Goal: Information Seeking & Learning: Learn about a topic

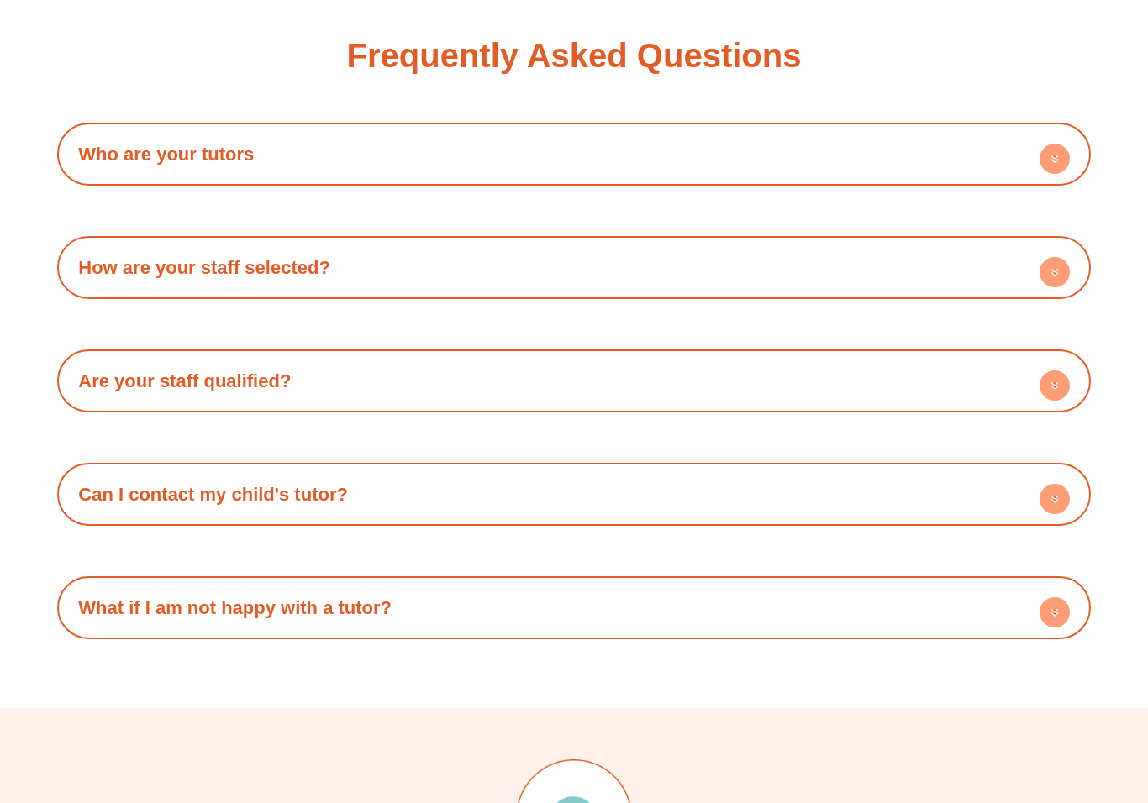
click at [925, 159] on h4 "Who are your tutors" at bounding box center [574, 155] width 1016 height 46
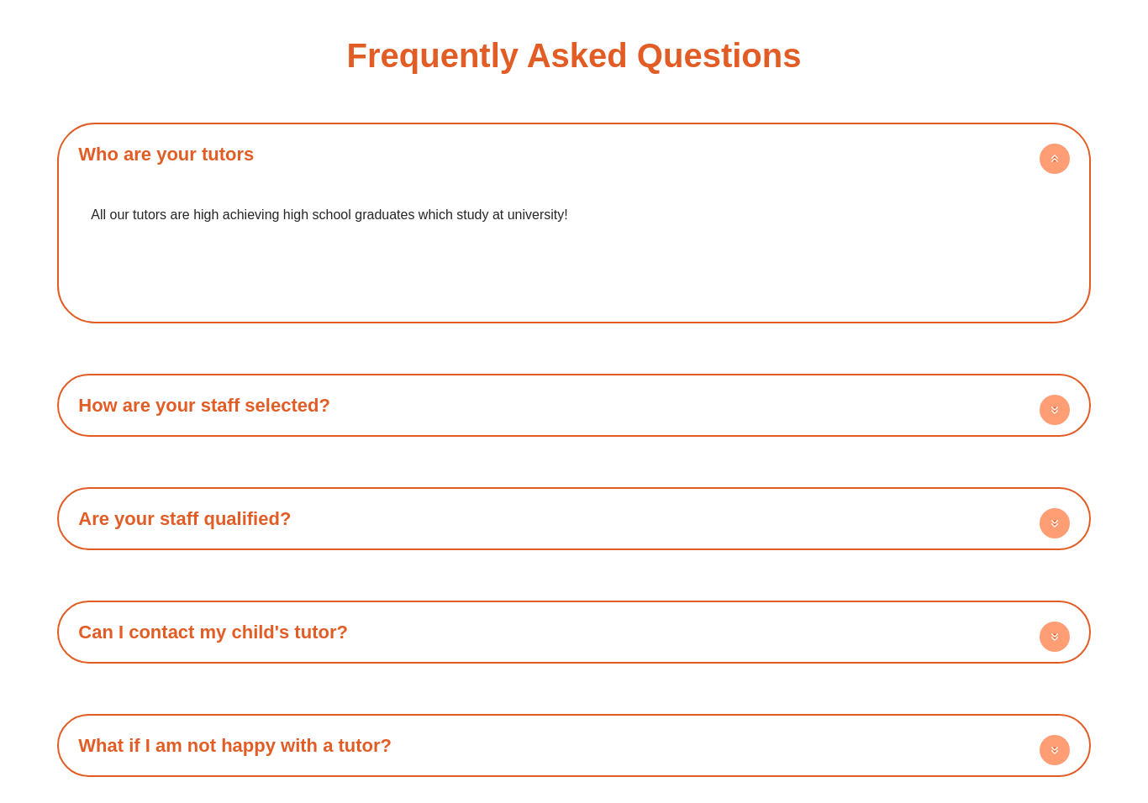
click at [922, 203] on p "All our tutors are high achieving high school graduates which study at universi…" at bounding box center [574, 215] width 966 height 25
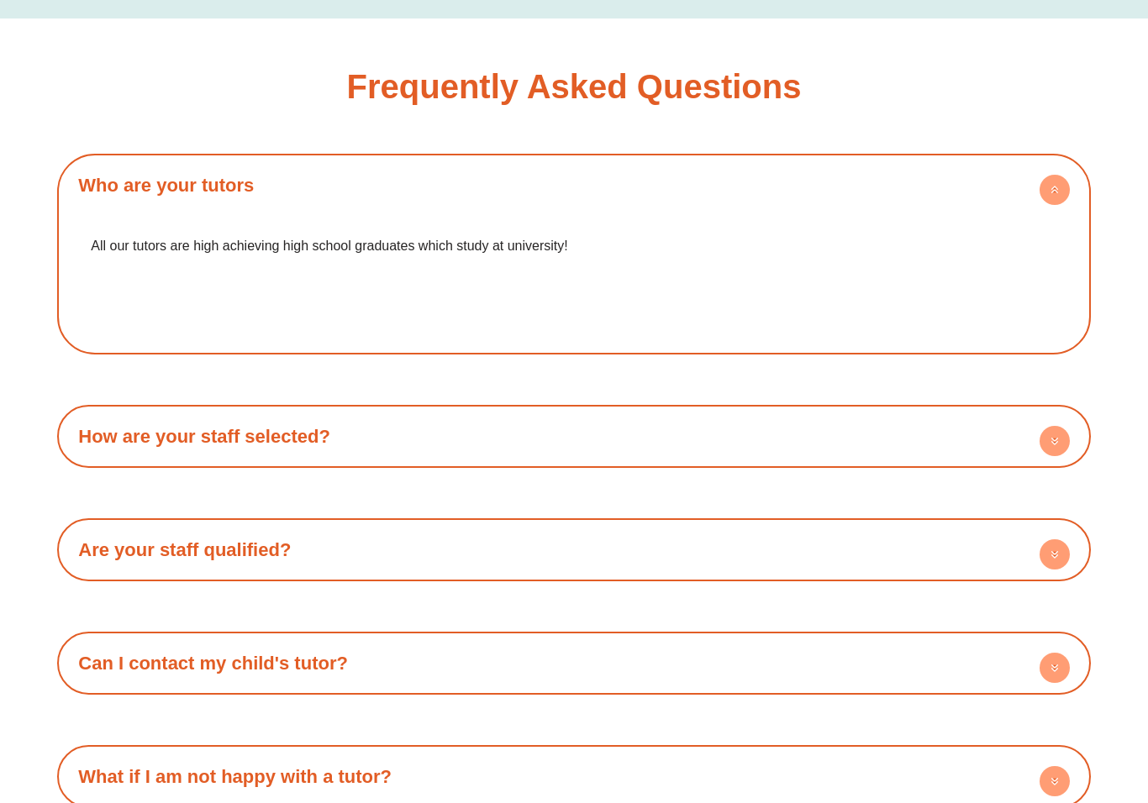
scroll to position [2798, 0]
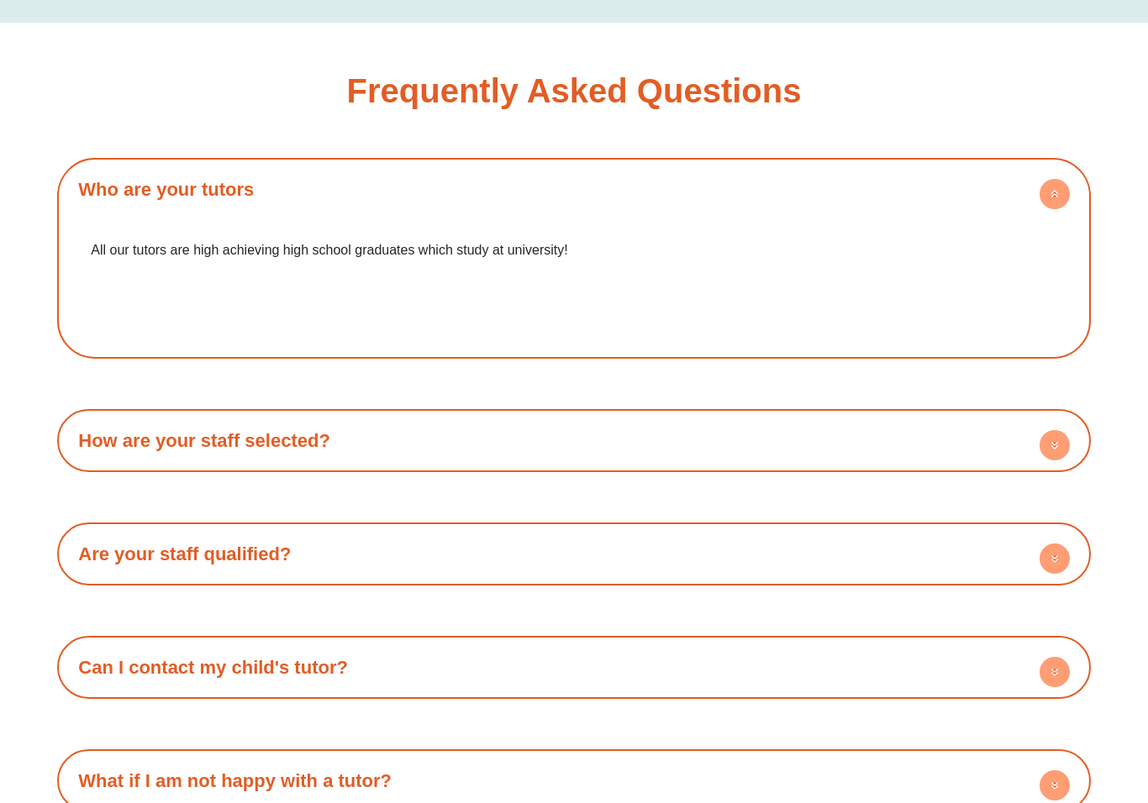
click at [303, 174] on h4 "Who are your tutors" at bounding box center [574, 189] width 1016 height 46
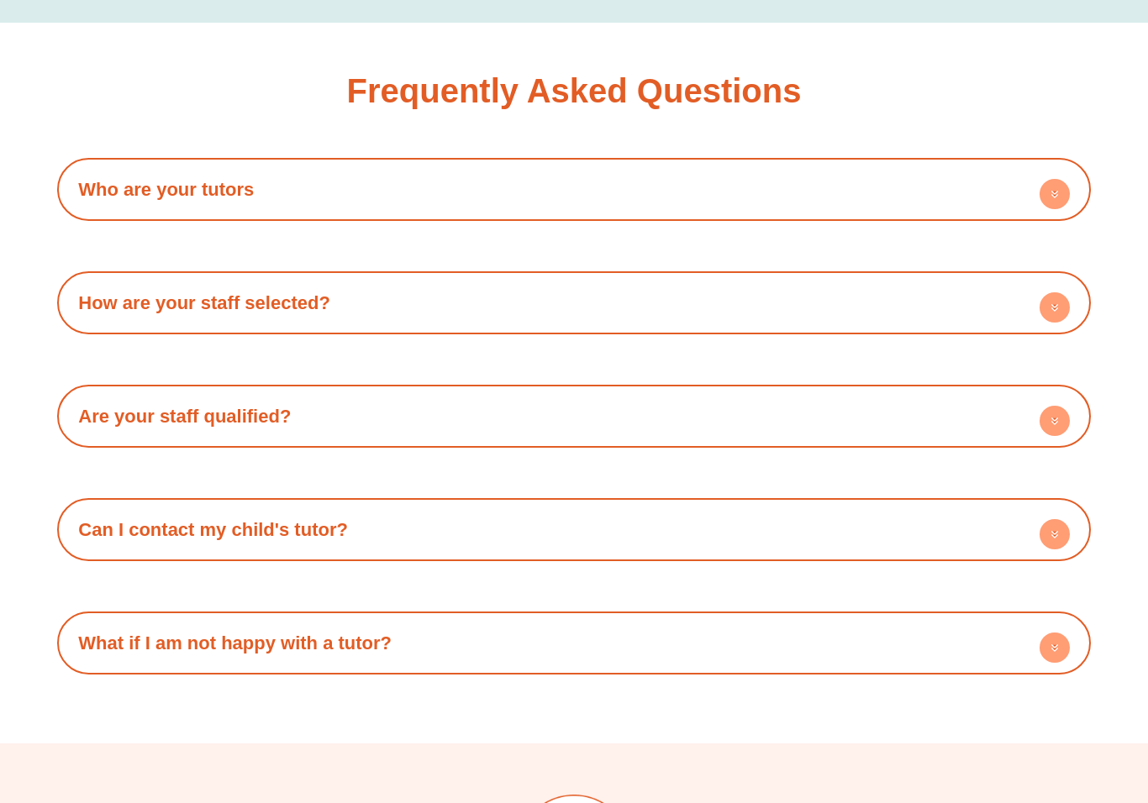
click at [945, 176] on h4 "Who are your tutors" at bounding box center [574, 189] width 1016 height 46
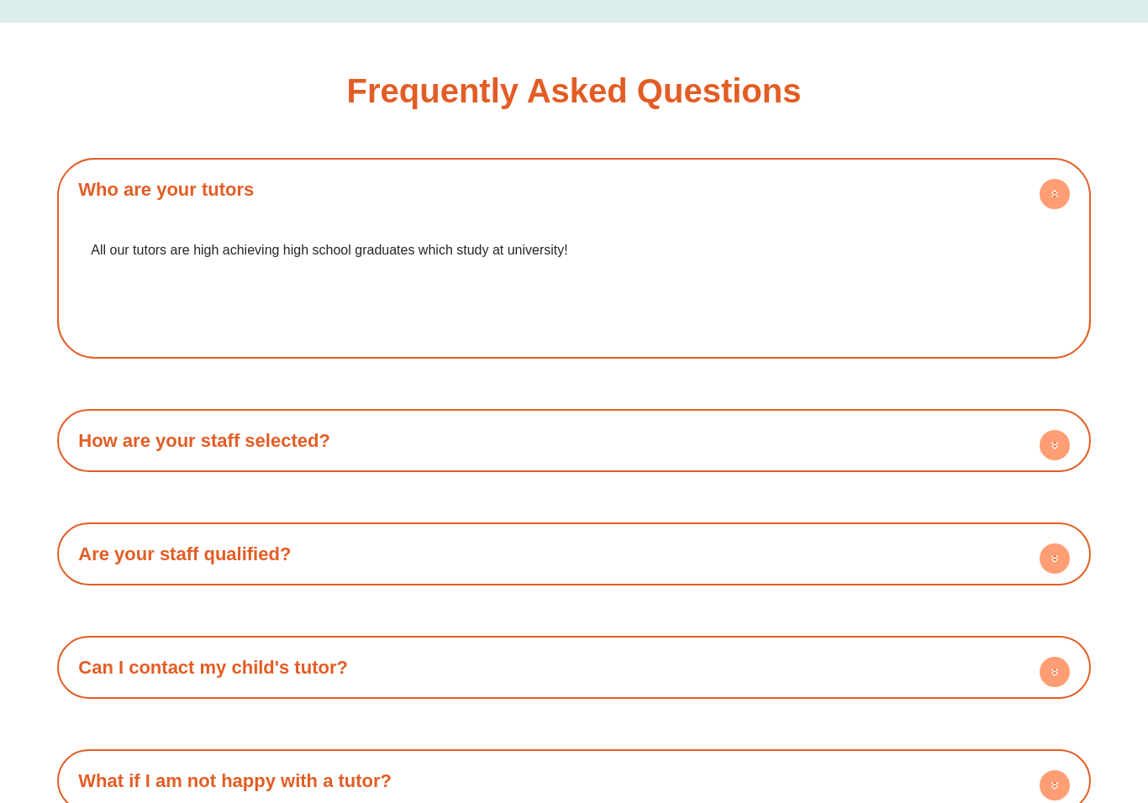
click at [952, 176] on h4 "Who are your tutors" at bounding box center [574, 189] width 1016 height 46
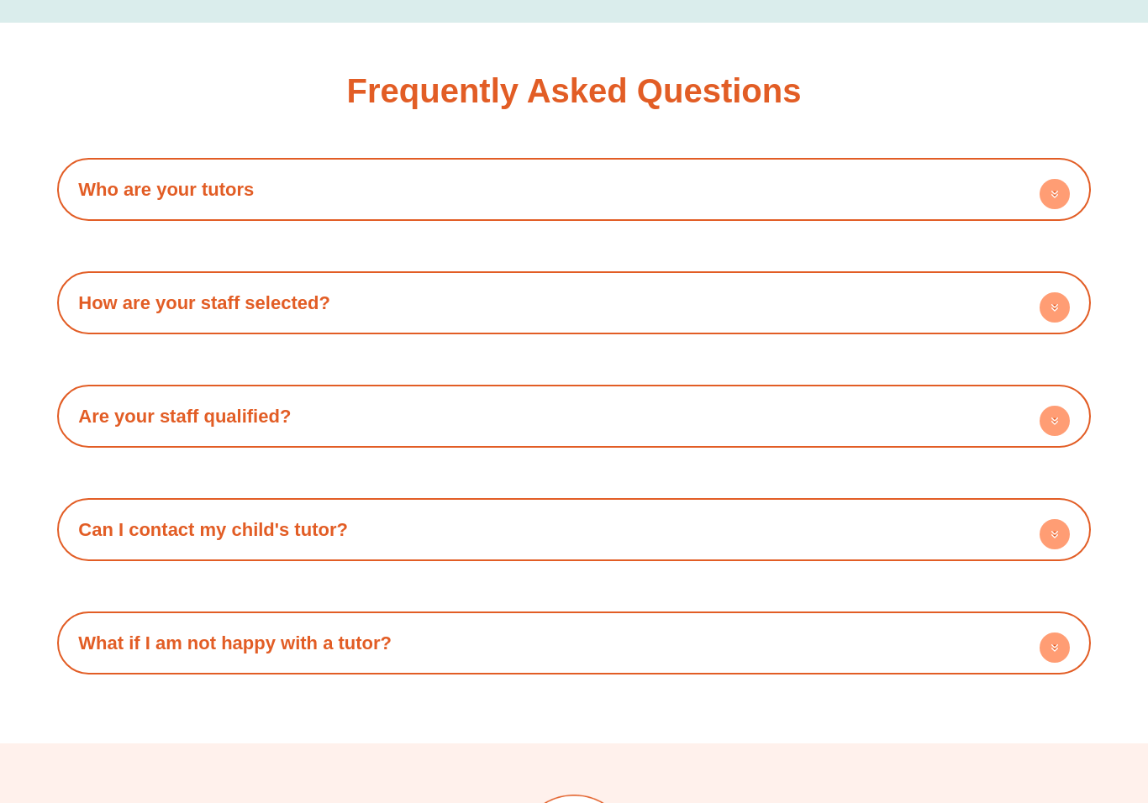
click at [317, 172] on h4 "Who are your tutors" at bounding box center [574, 189] width 1016 height 46
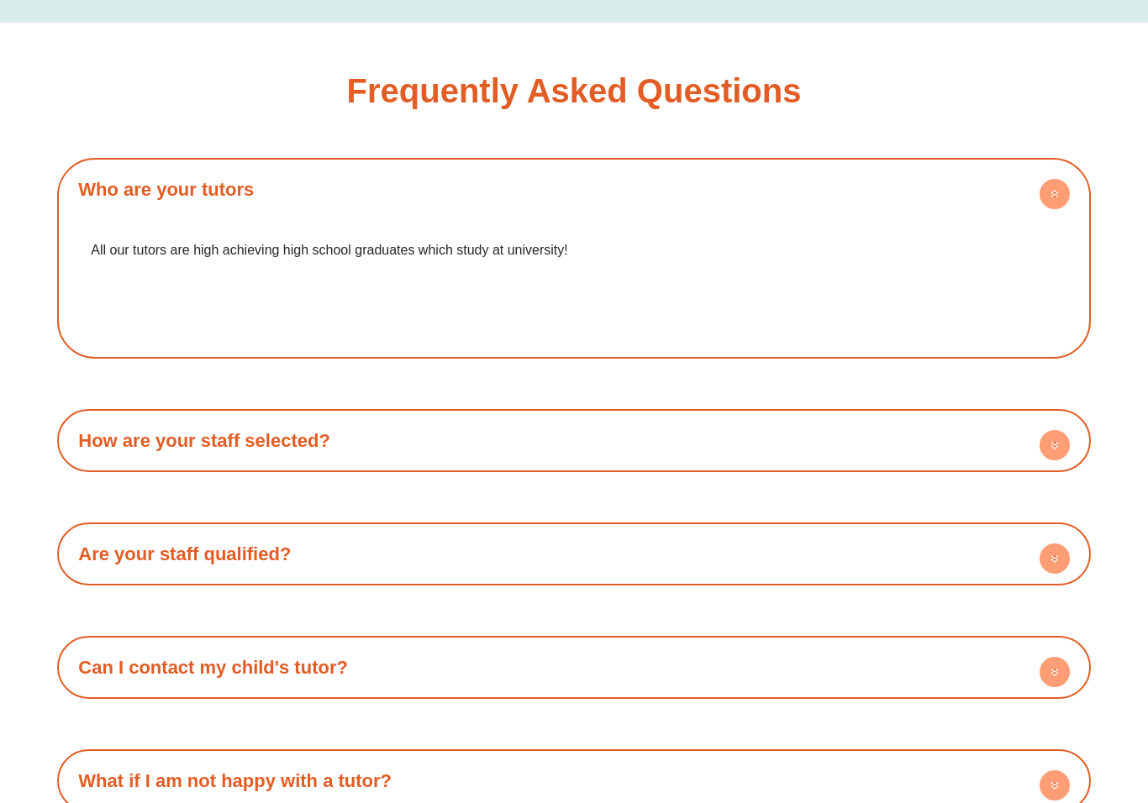
click at [331, 184] on h4 "Who are your tutors" at bounding box center [574, 189] width 1016 height 46
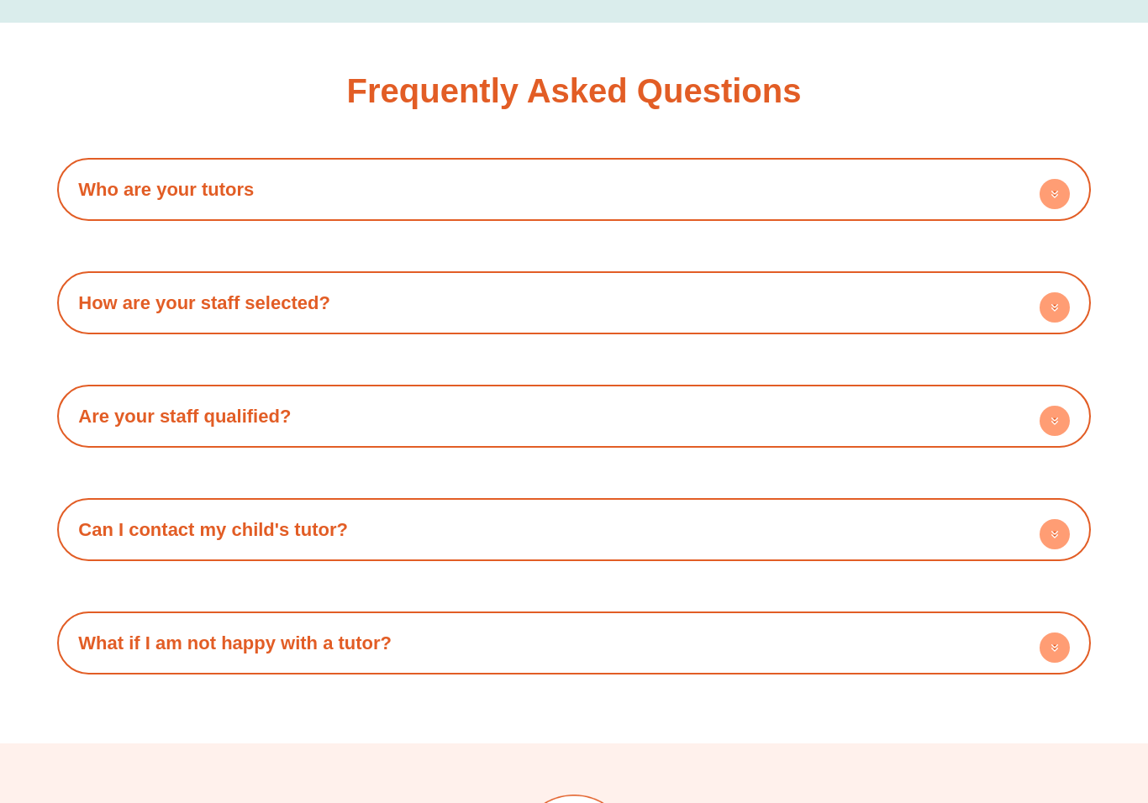
click at [74, 287] on h4 "How are your staff selected?" at bounding box center [574, 303] width 1016 height 46
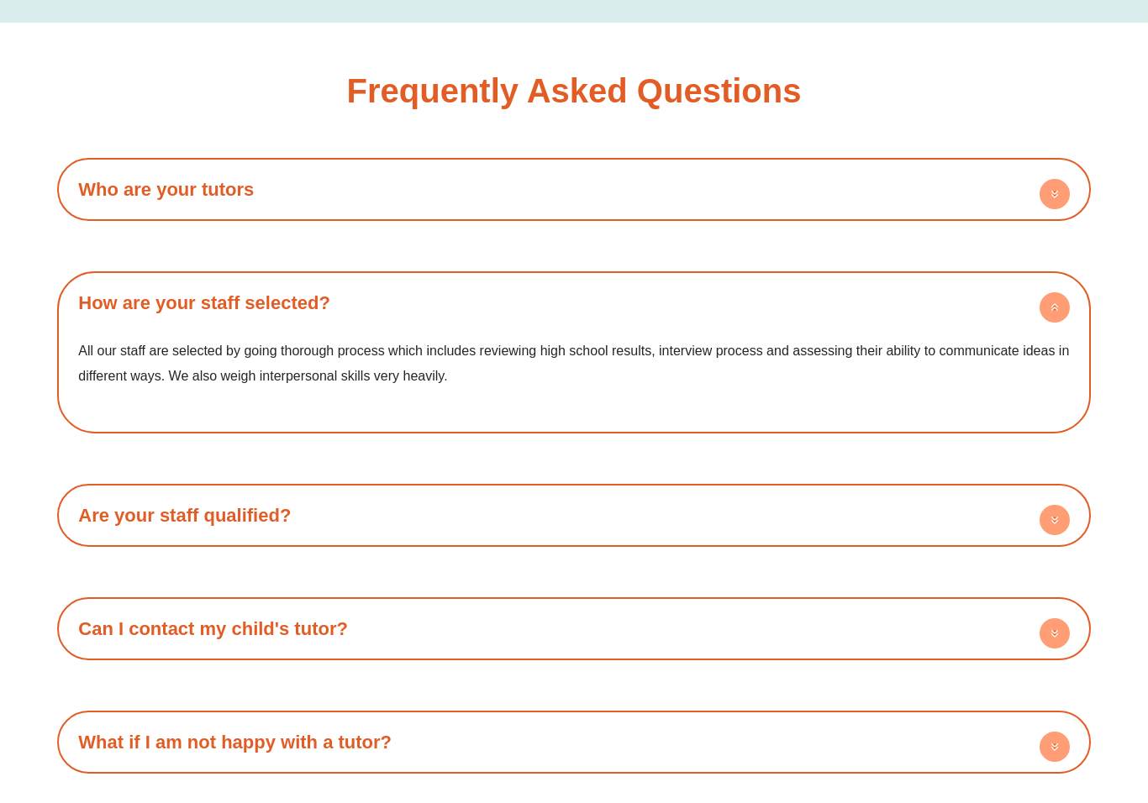
click at [797, 287] on h4 "How are your staff selected?" at bounding box center [574, 303] width 1016 height 46
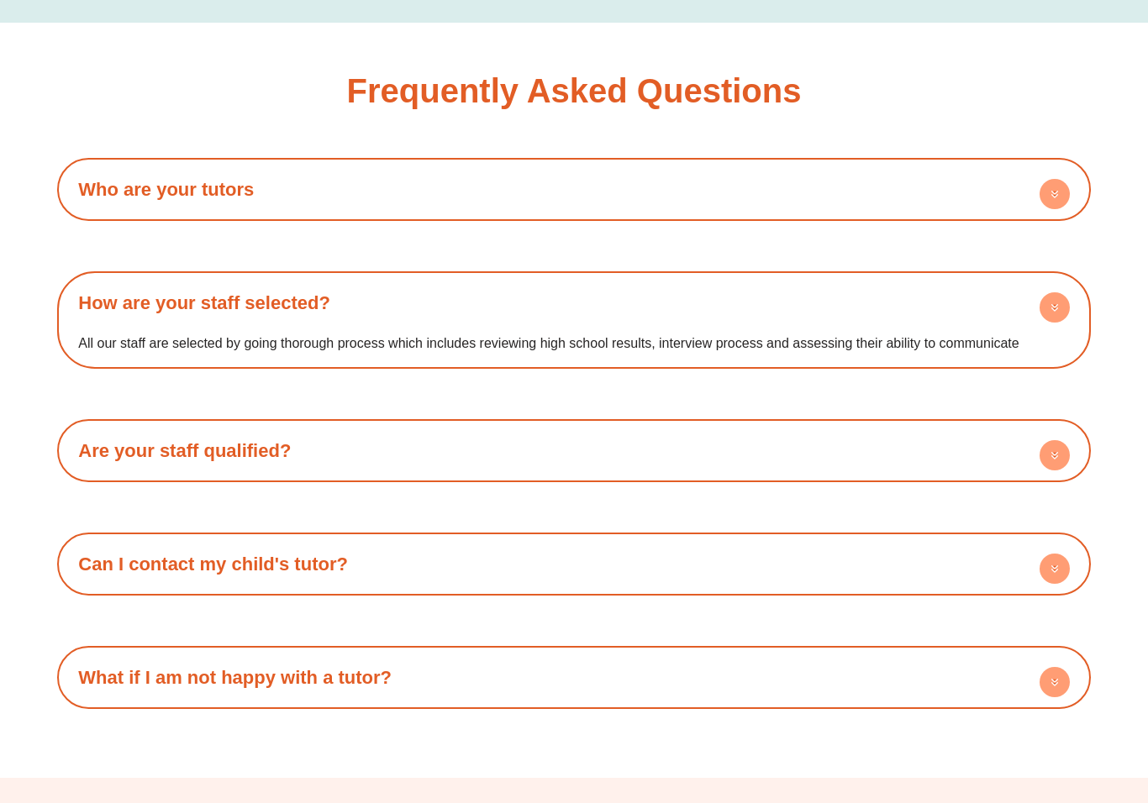
click at [780, 293] on h4 "How are your staff selected?" at bounding box center [574, 303] width 1016 height 46
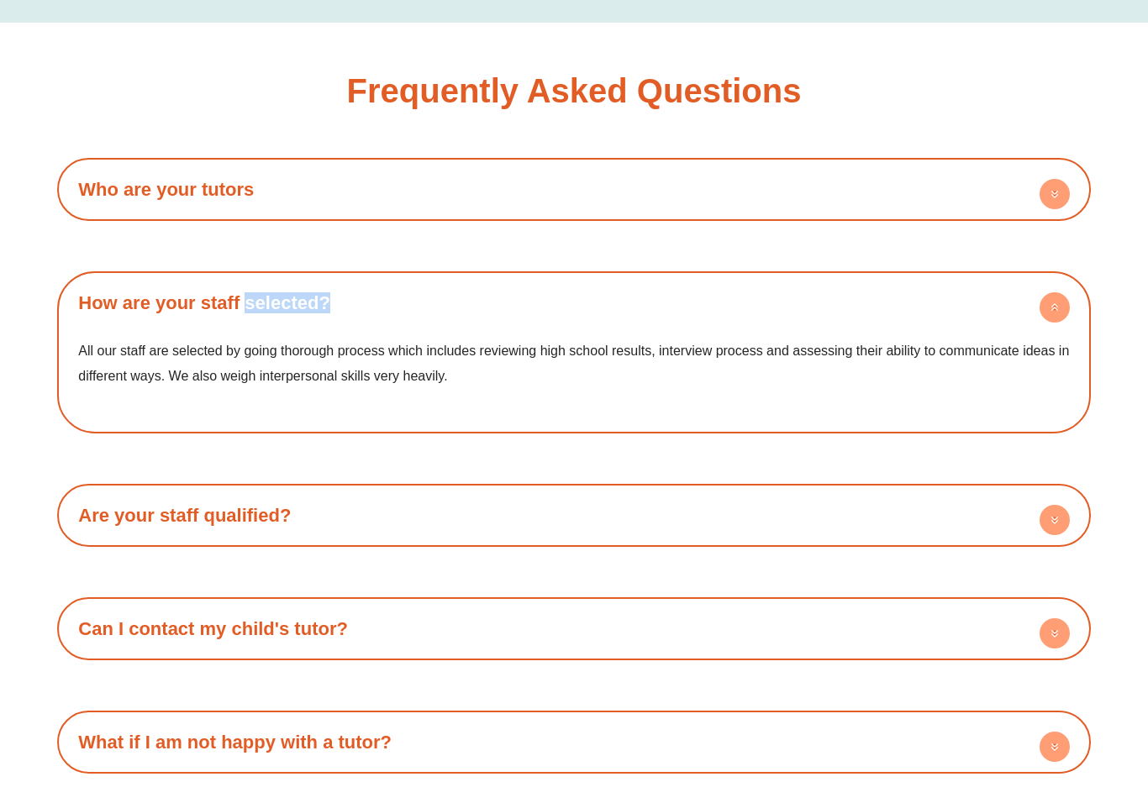
click at [791, 381] on div "All our staff are selected by going thorough process which includes reviewing h…" at bounding box center [574, 375] width 1016 height 98
click at [798, 311] on h4 "How are your staff selected?" at bounding box center [574, 303] width 1016 height 46
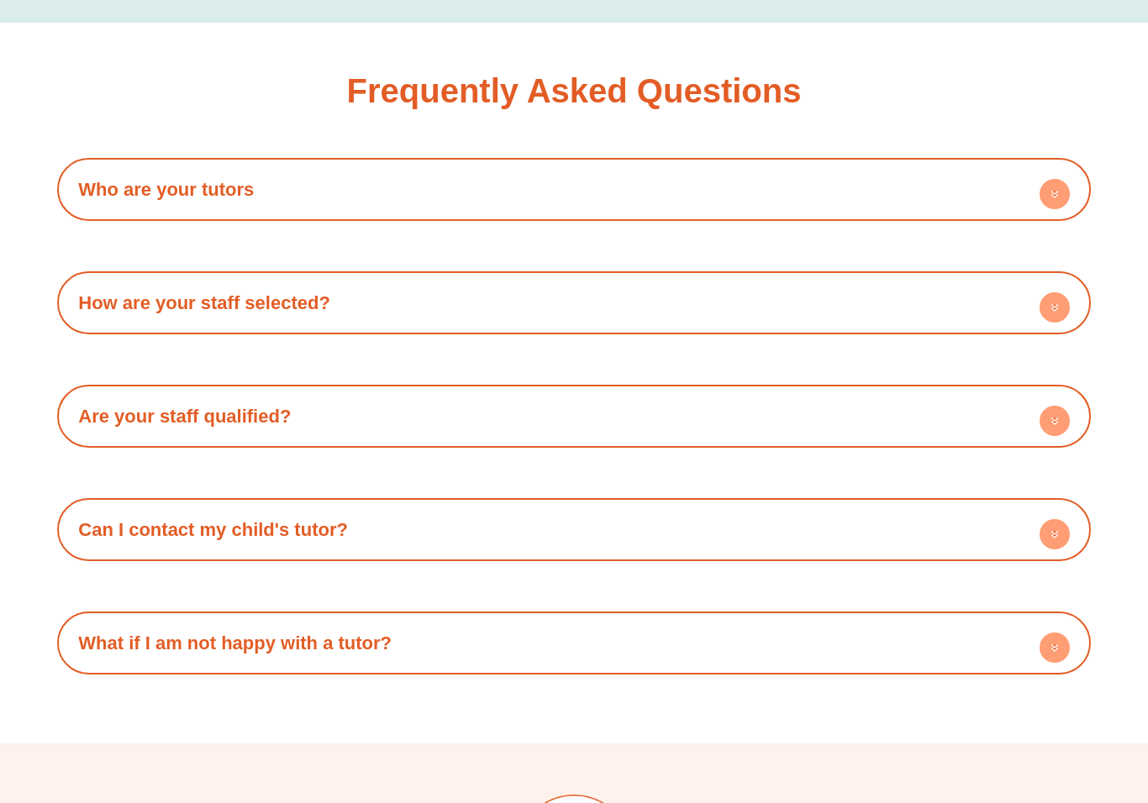
click at [740, 407] on h4 "Are your staff qualified?" at bounding box center [574, 416] width 1016 height 46
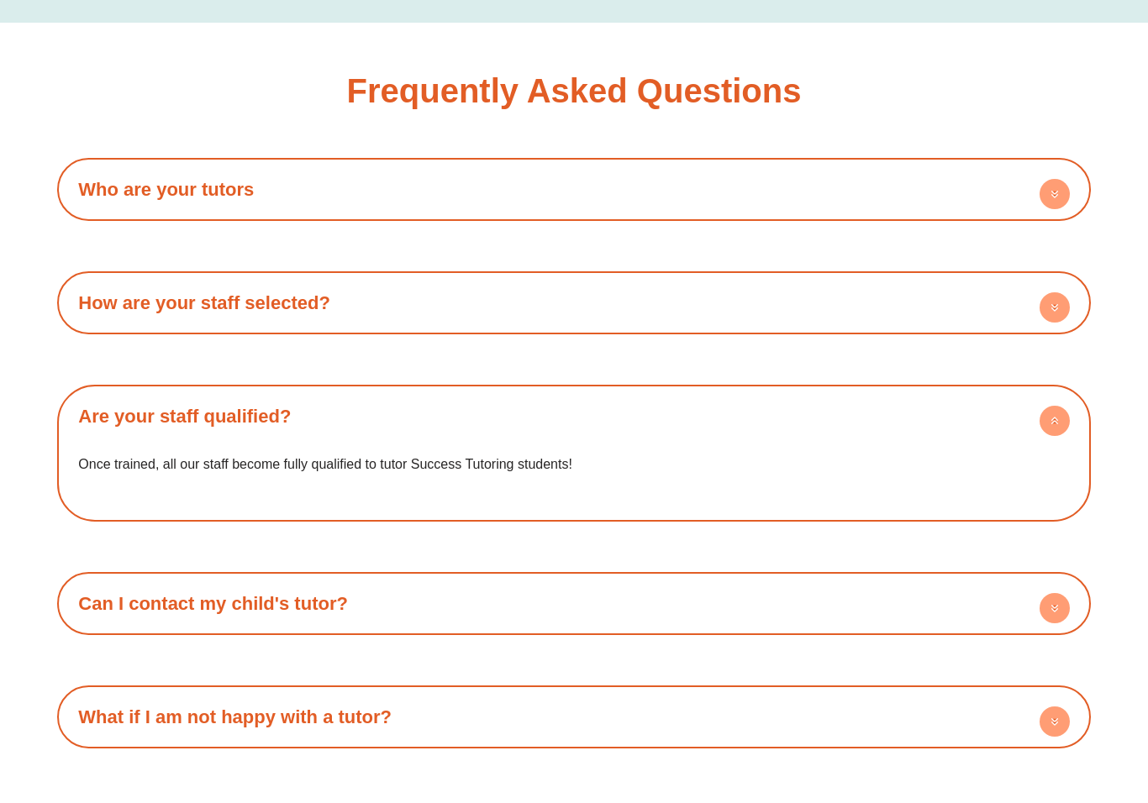
click at [94, 406] on link "Are your staff qualified?" at bounding box center [184, 416] width 213 height 21
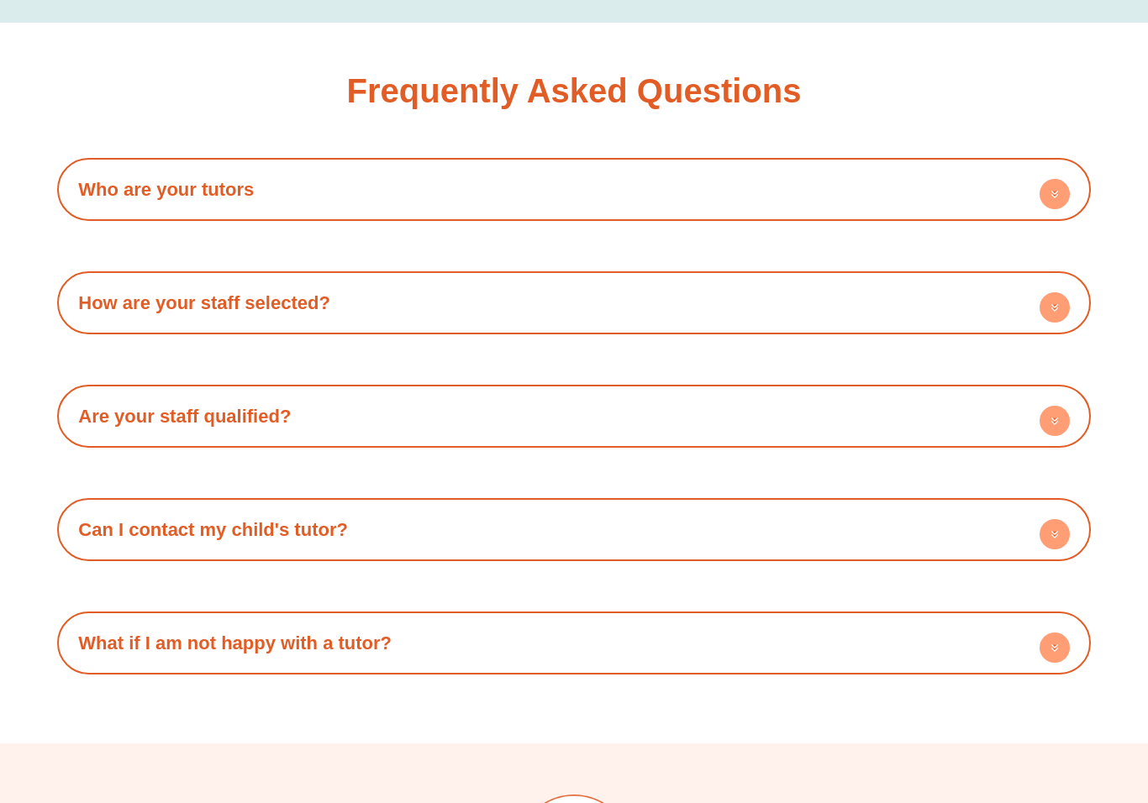
click at [668, 526] on h4 "Can I contact my child's tutor?" at bounding box center [574, 530] width 1016 height 46
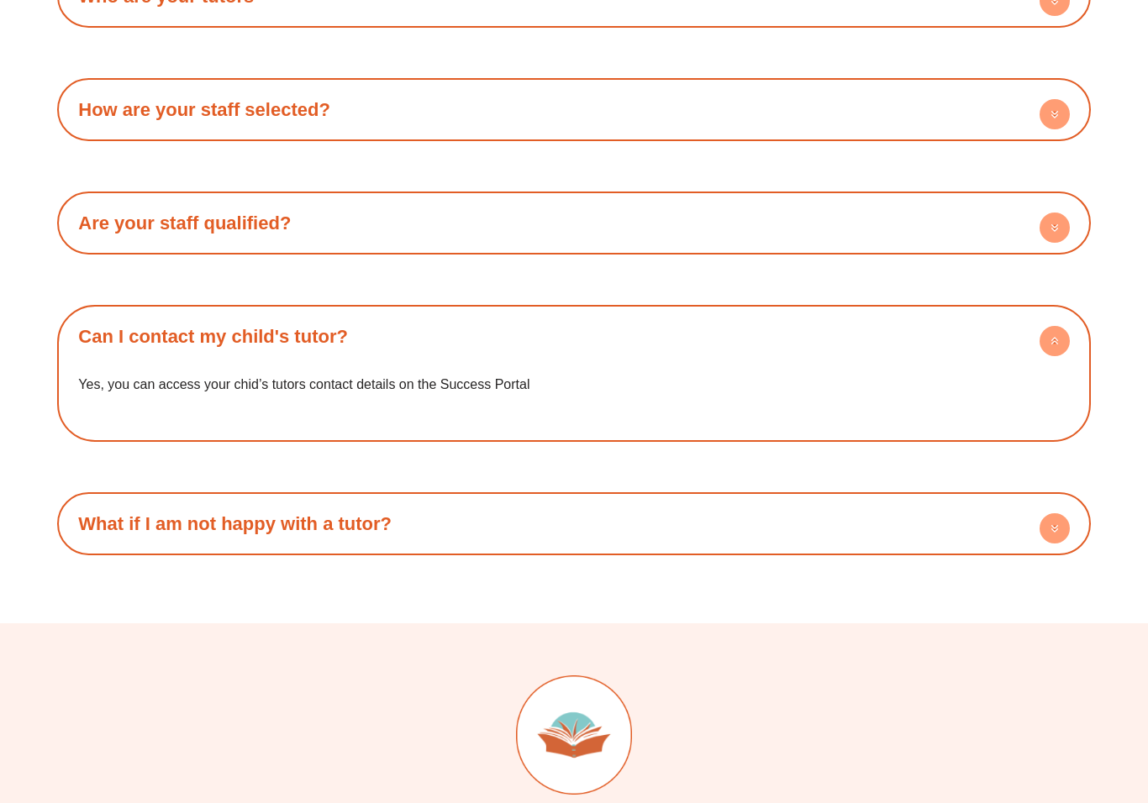
scroll to position [2998, 0]
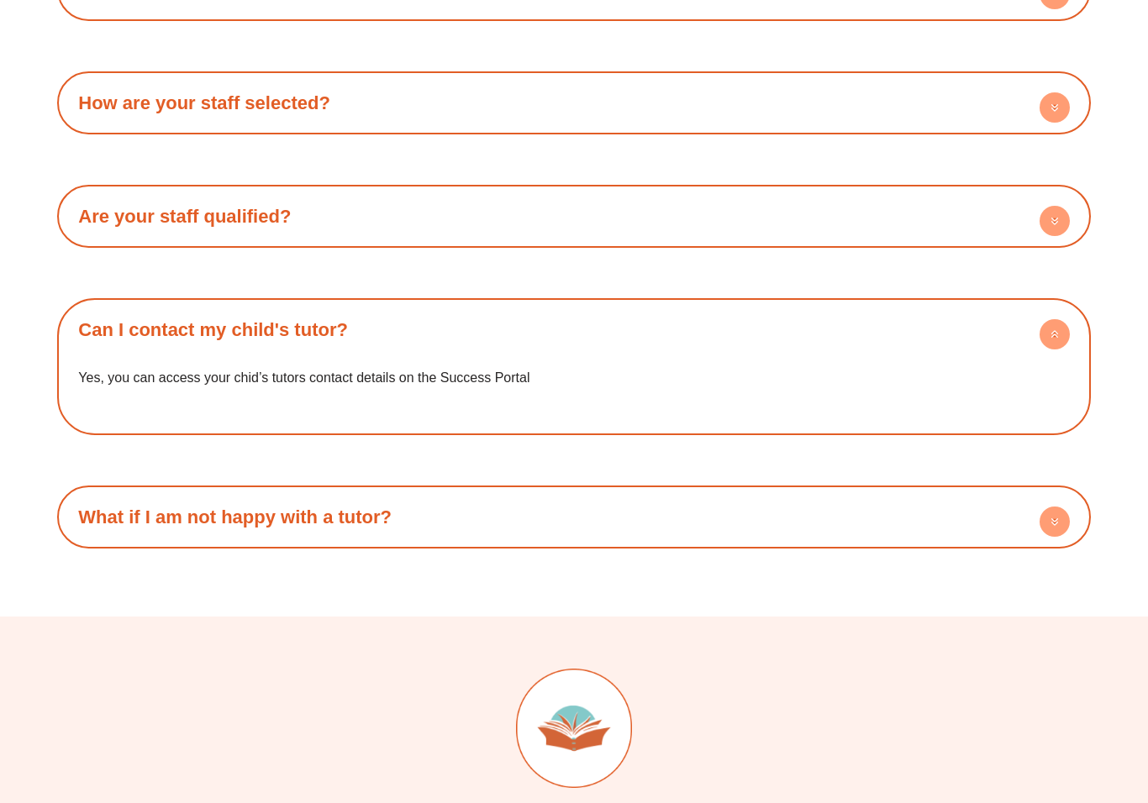
click at [120, 320] on link "Can I contact my child's tutor?" at bounding box center [213, 329] width 270 height 21
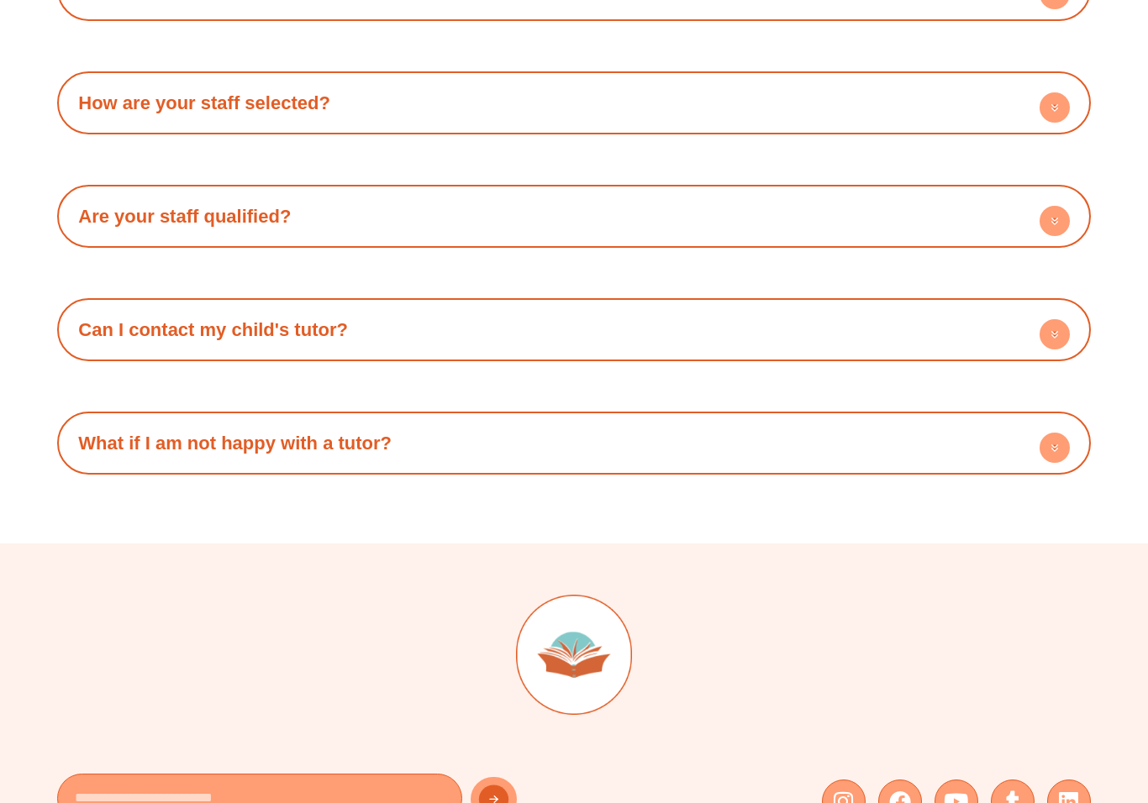
click at [92, 433] on link "What if I am not happy with a tutor?" at bounding box center [234, 443] width 313 height 21
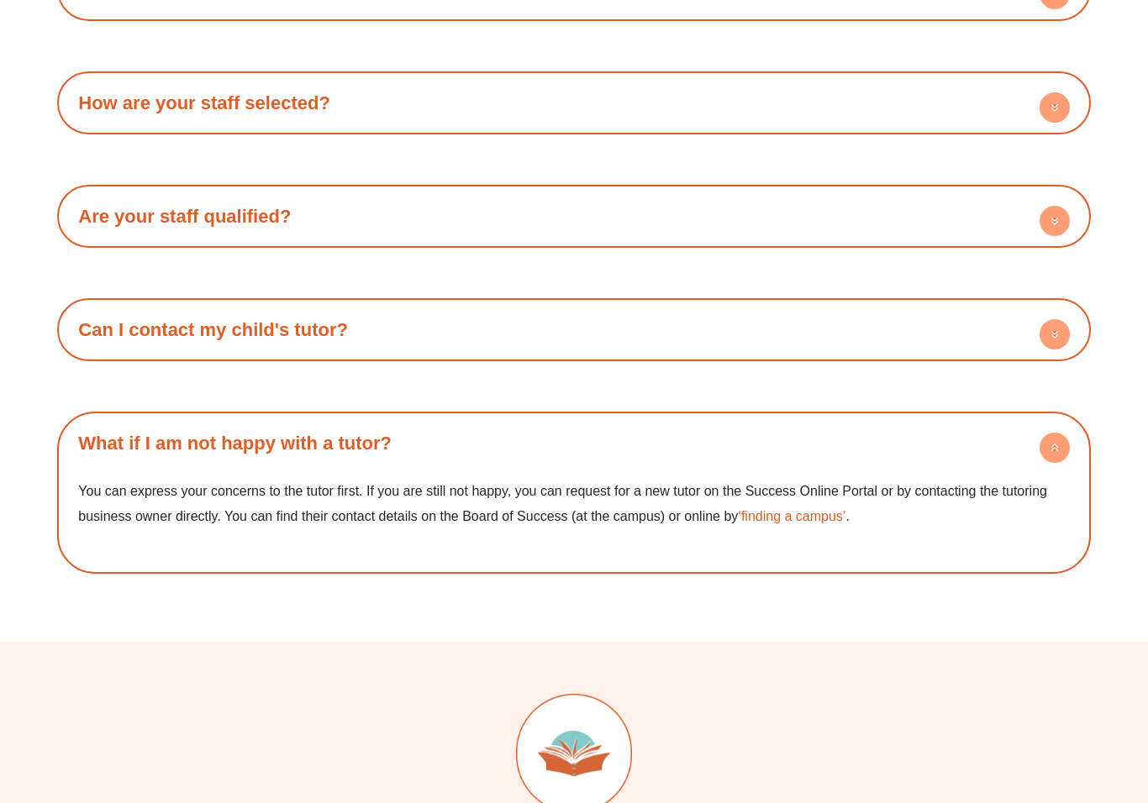
click at [899, 479] on p "You can express your concerns to the tutor first. If you are still not happy, y…" at bounding box center [573, 504] width 991 height 50
click at [974, 445] on h4 "What if I am not happy with a tutor?" at bounding box center [574, 443] width 1016 height 46
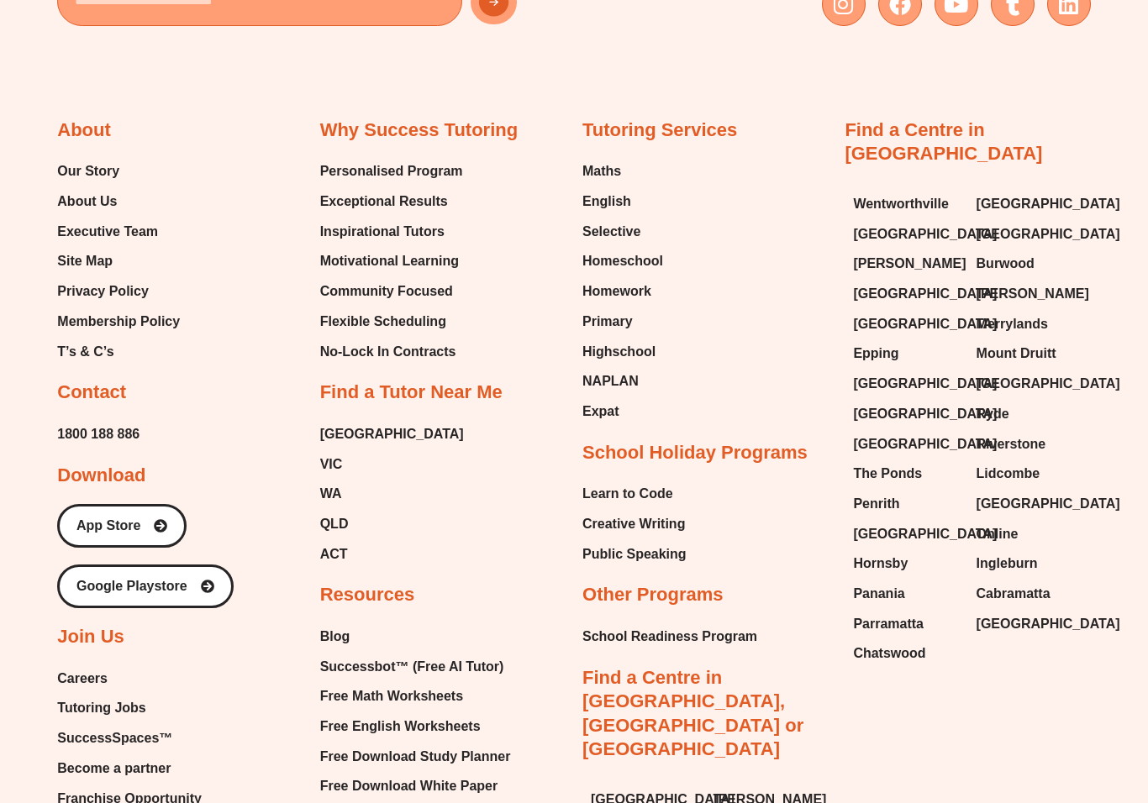
scroll to position [3795, 0]
click at [656, 250] on span "Homeschool" at bounding box center [622, 262] width 81 height 25
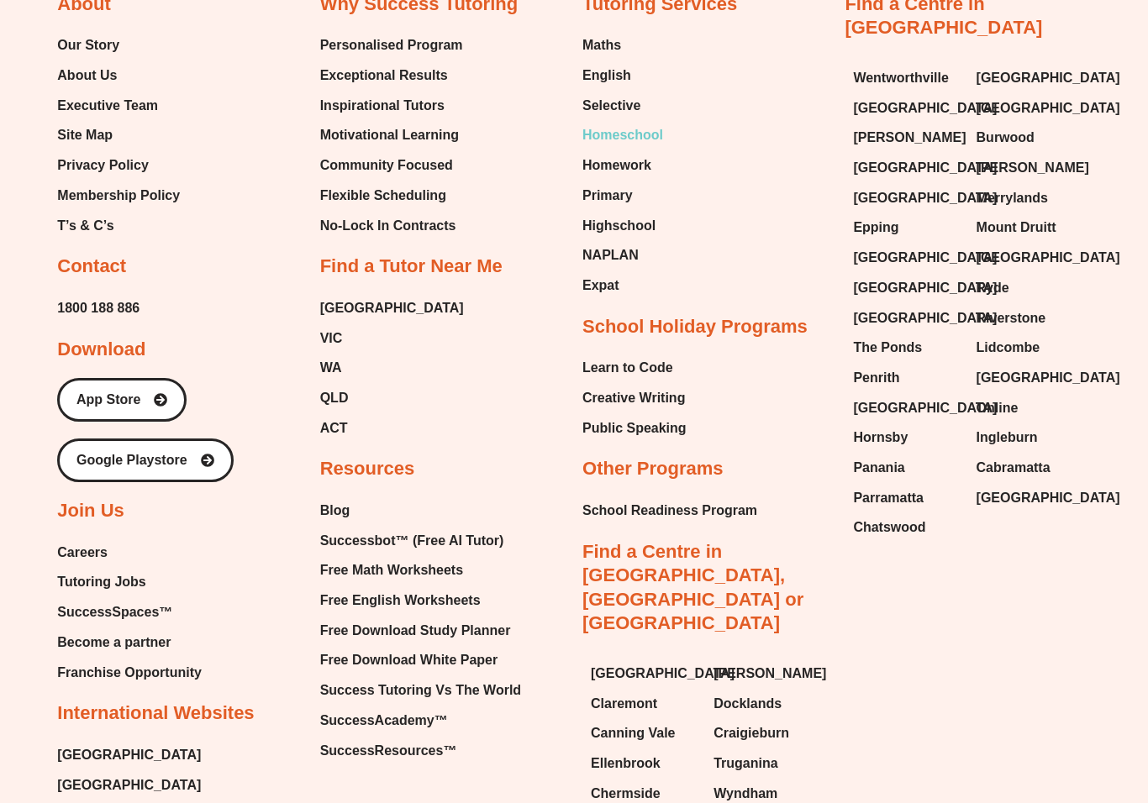
scroll to position [3925, 0]
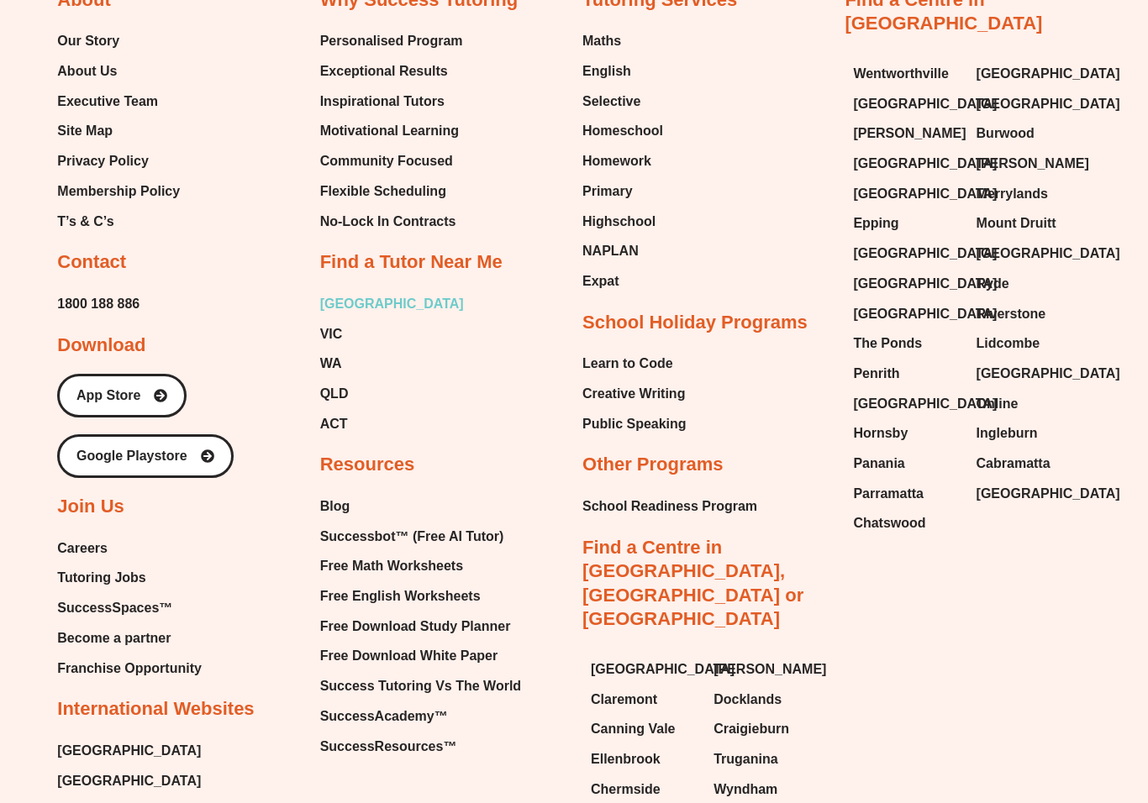
click at [343, 297] on span "[GEOGRAPHIC_DATA]" at bounding box center [392, 304] width 144 height 25
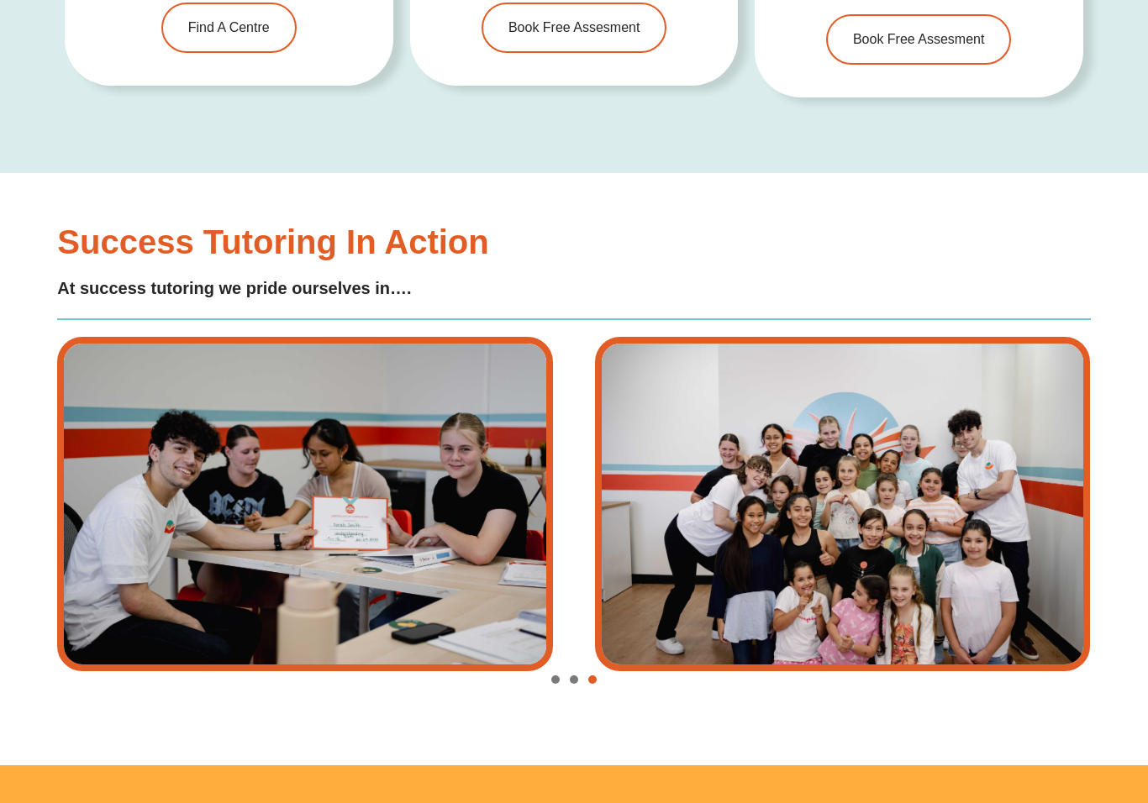
scroll to position [5792, 0]
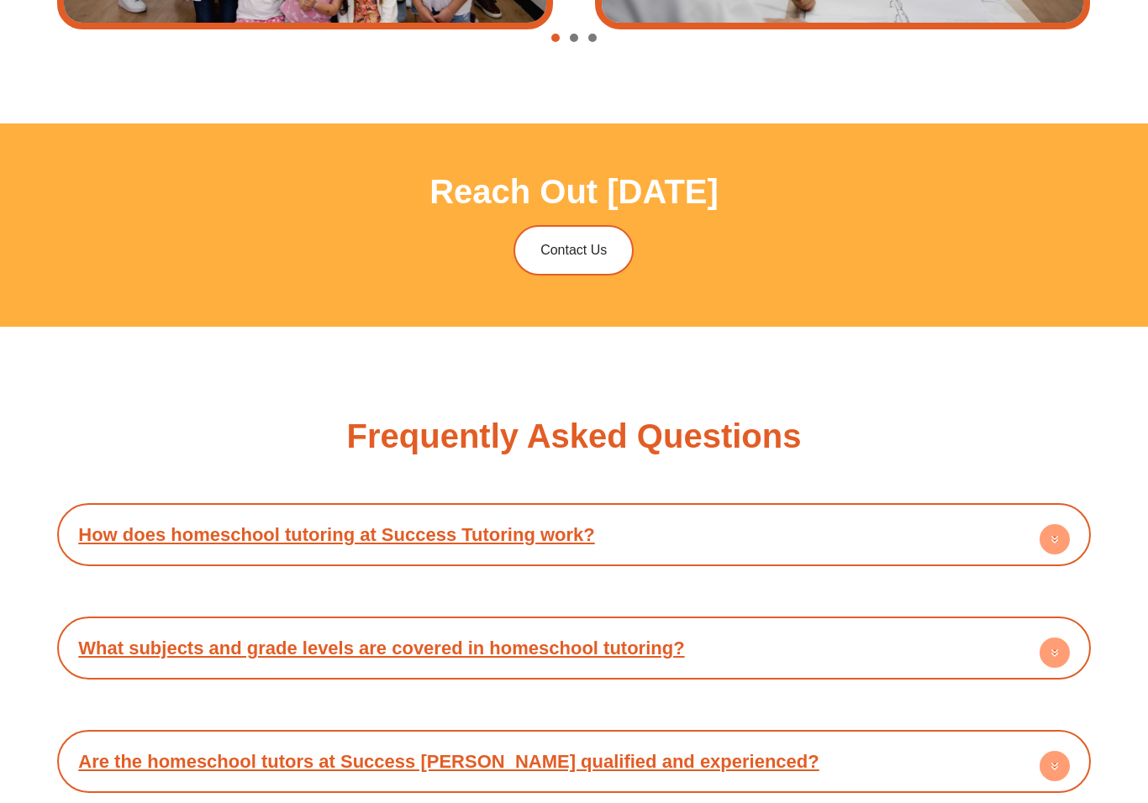
click at [900, 513] on h4 "How does homeschool tutoring at Success Tutoring work?" at bounding box center [574, 536] width 1016 height 46
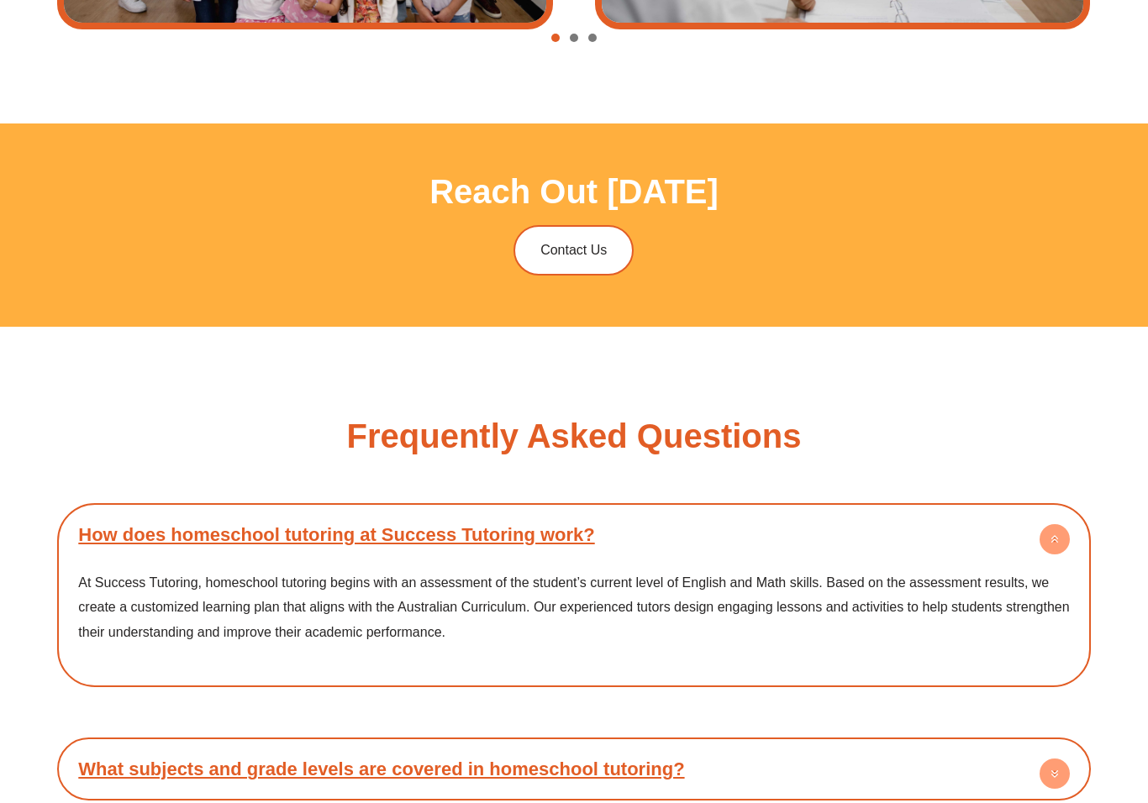
click at [837, 571] on p "At Success Tutoring, homeschool tutoring begins with an assessment of the stude…" at bounding box center [573, 608] width 991 height 75
click at [826, 571] on p "At Success Tutoring, homeschool tutoring begins with an assessment of the stude…" at bounding box center [573, 608] width 991 height 75
click at [845, 512] on h4 "How does homeschool tutoring at Success Tutoring work?" at bounding box center [574, 535] width 1016 height 46
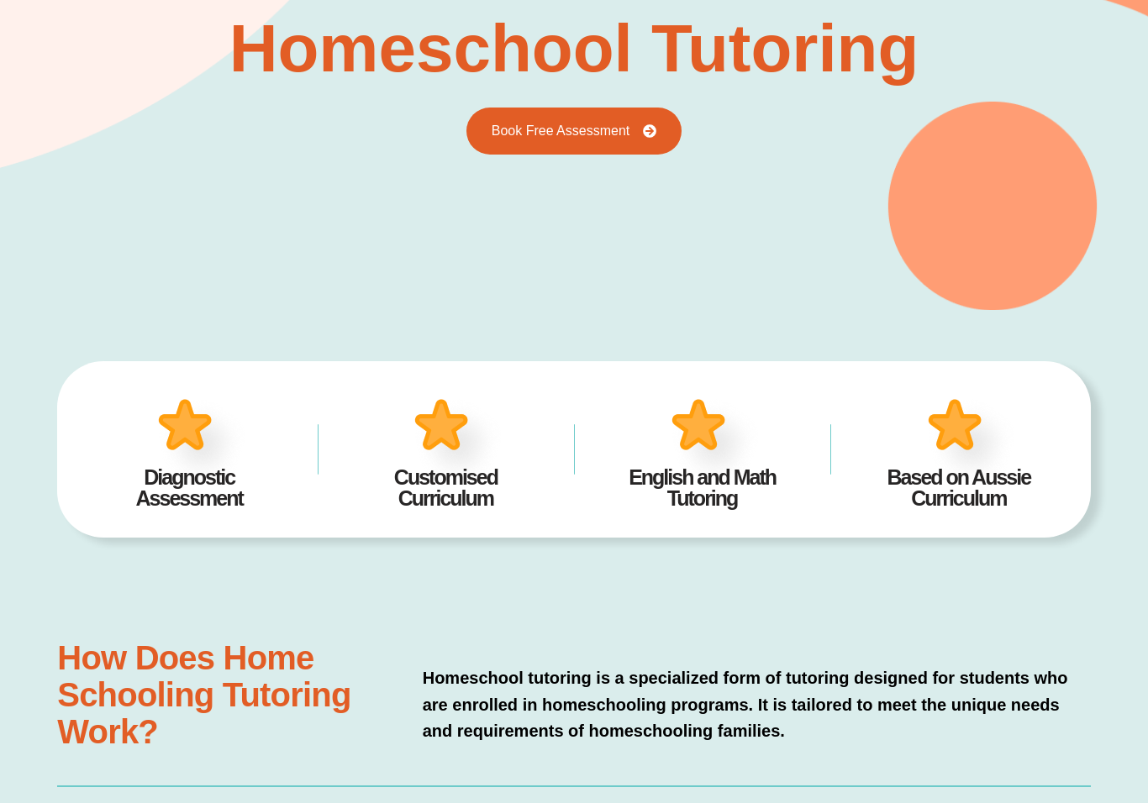
scroll to position [123, 0]
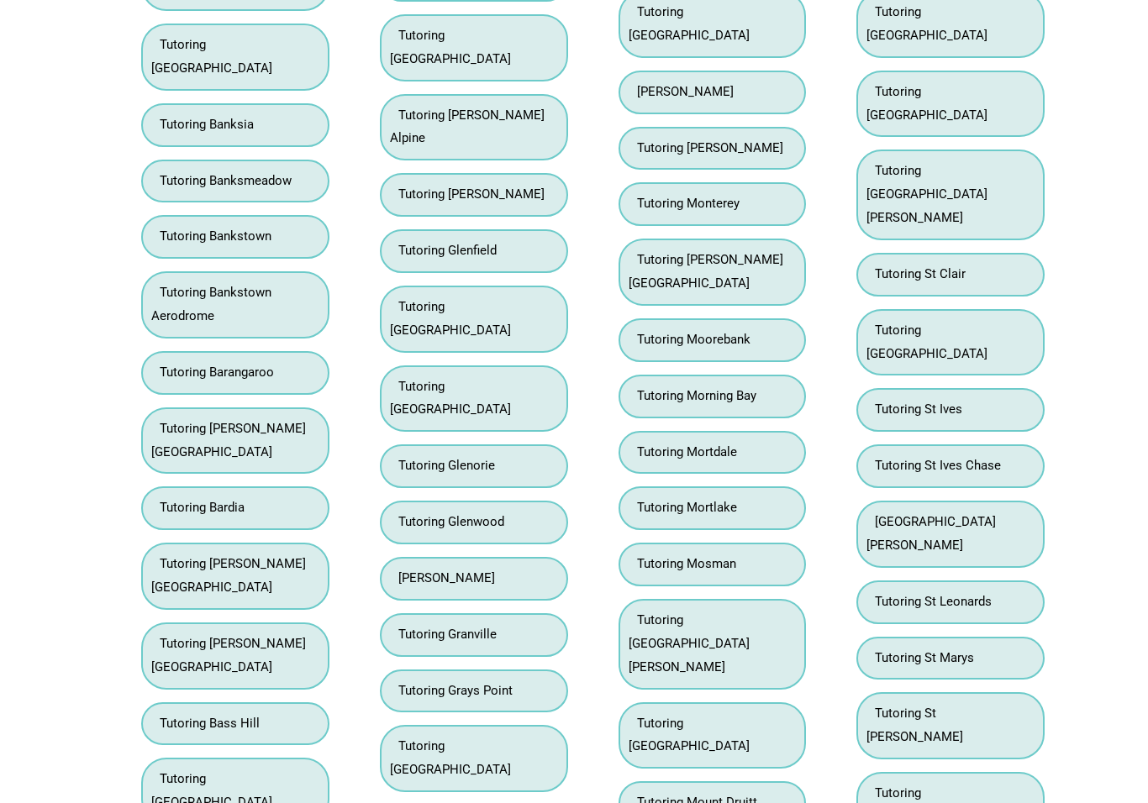
scroll to position [4882, 0]
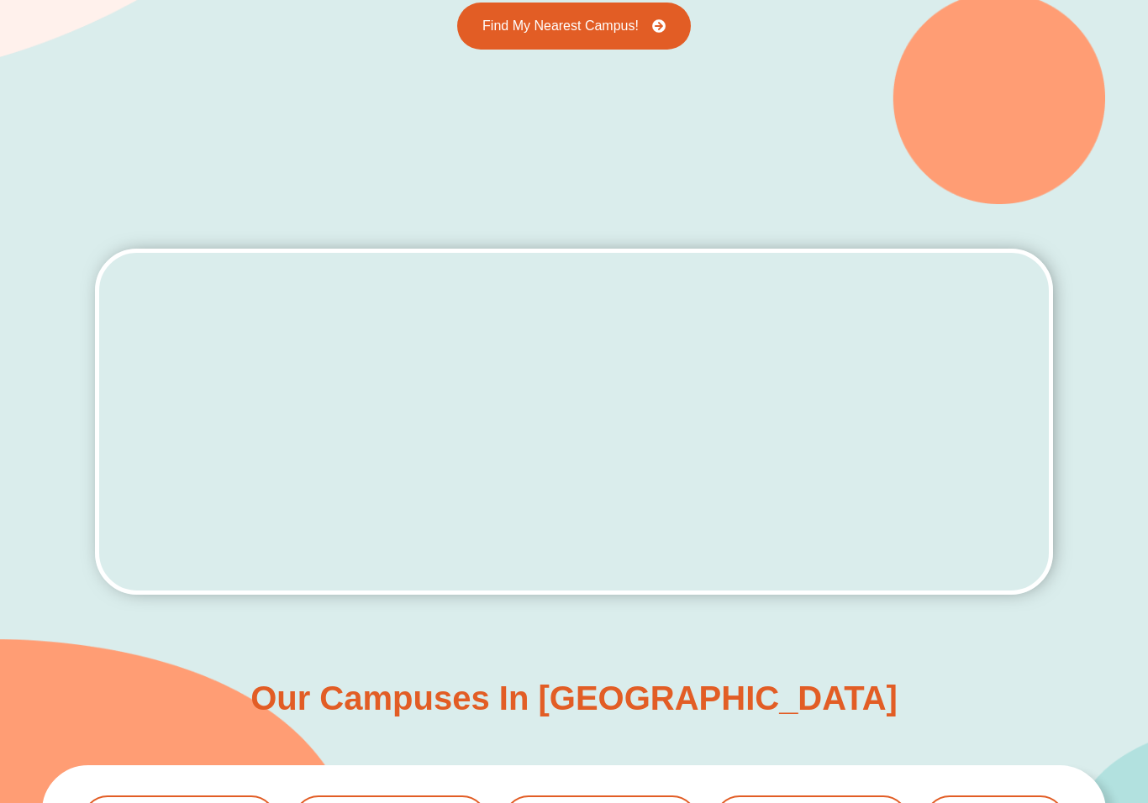
scroll to position [277, 0]
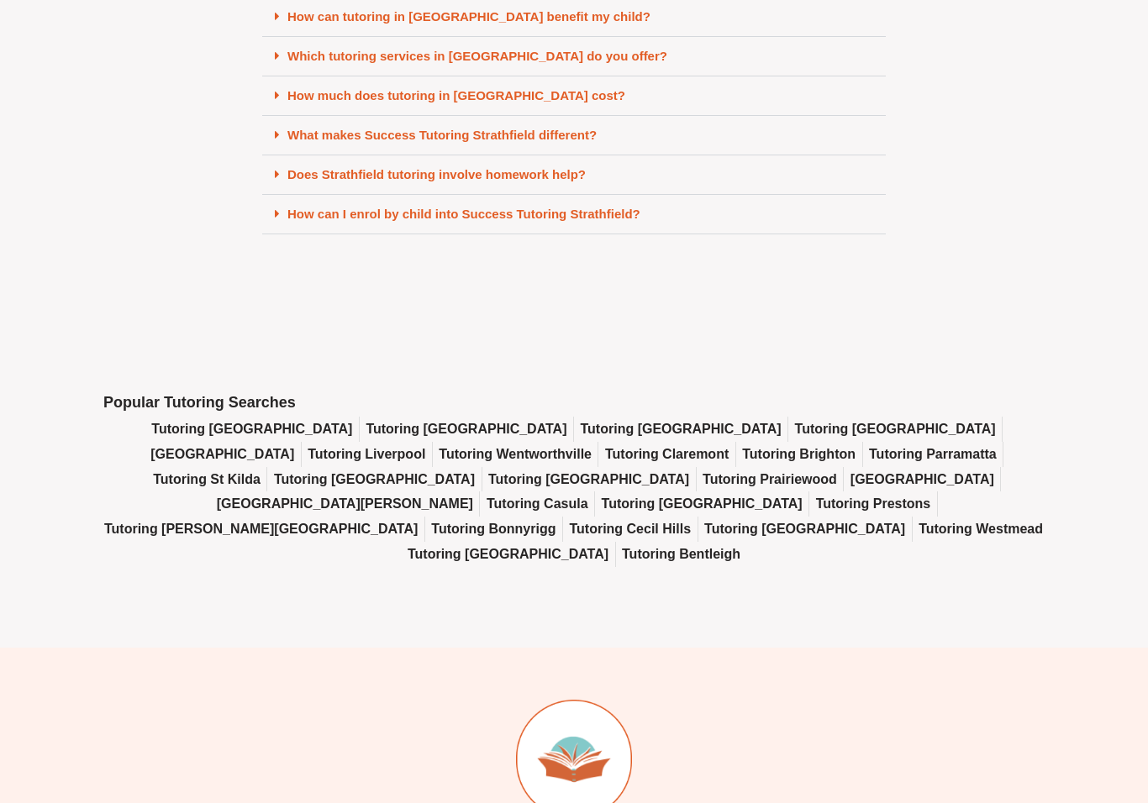
scroll to position [7230, 0]
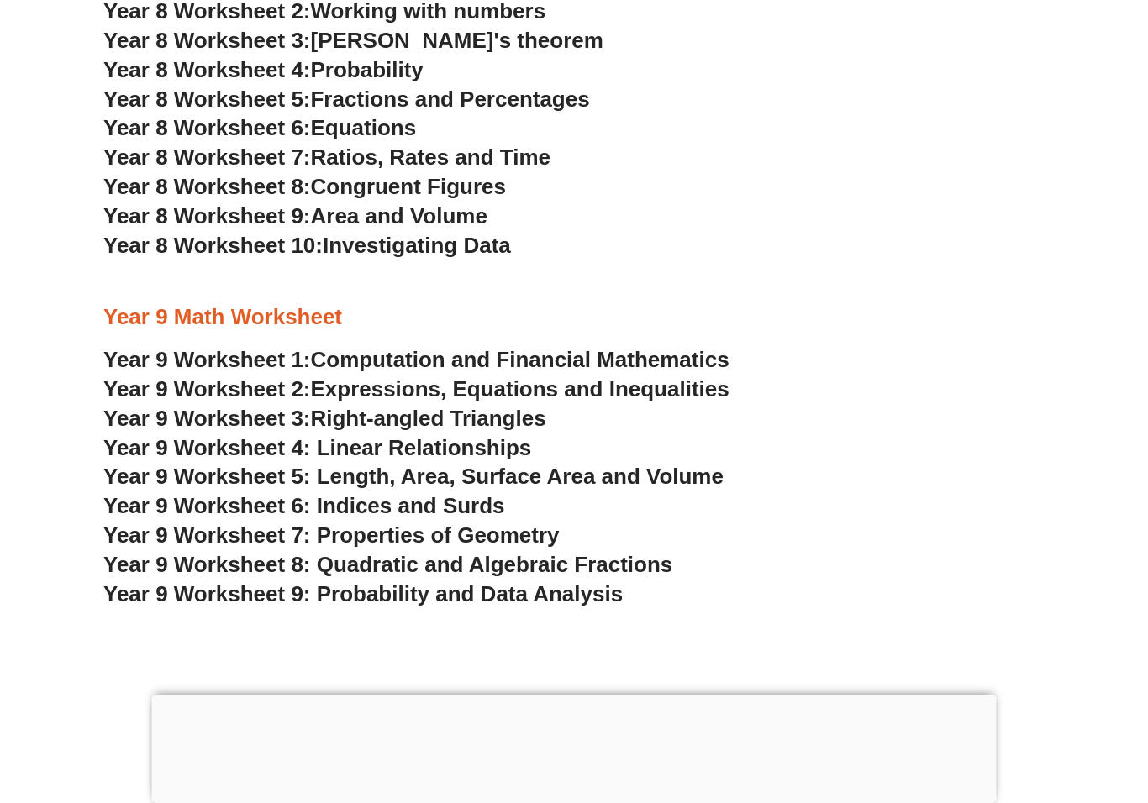
scroll to position [5576, 0]
click at [696, 348] on span "Computation and Financial Mathematics" at bounding box center [520, 360] width 419 height 25
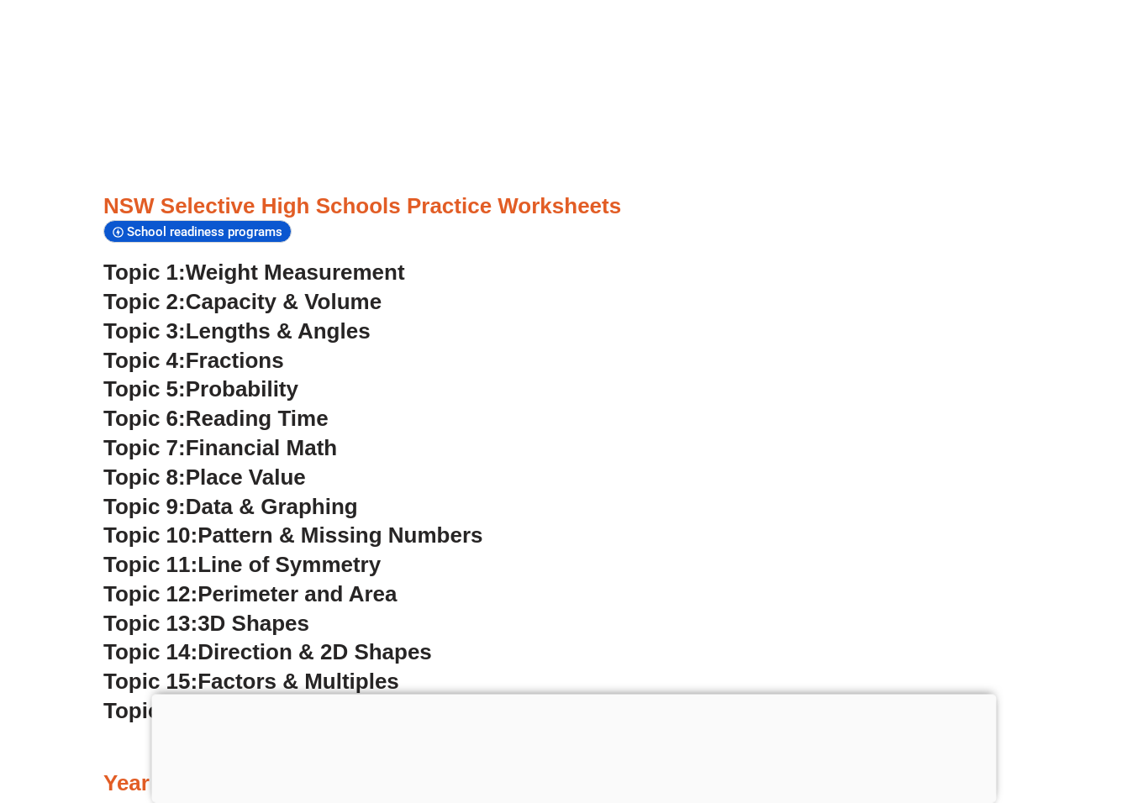
scroll to position [4313, 0]
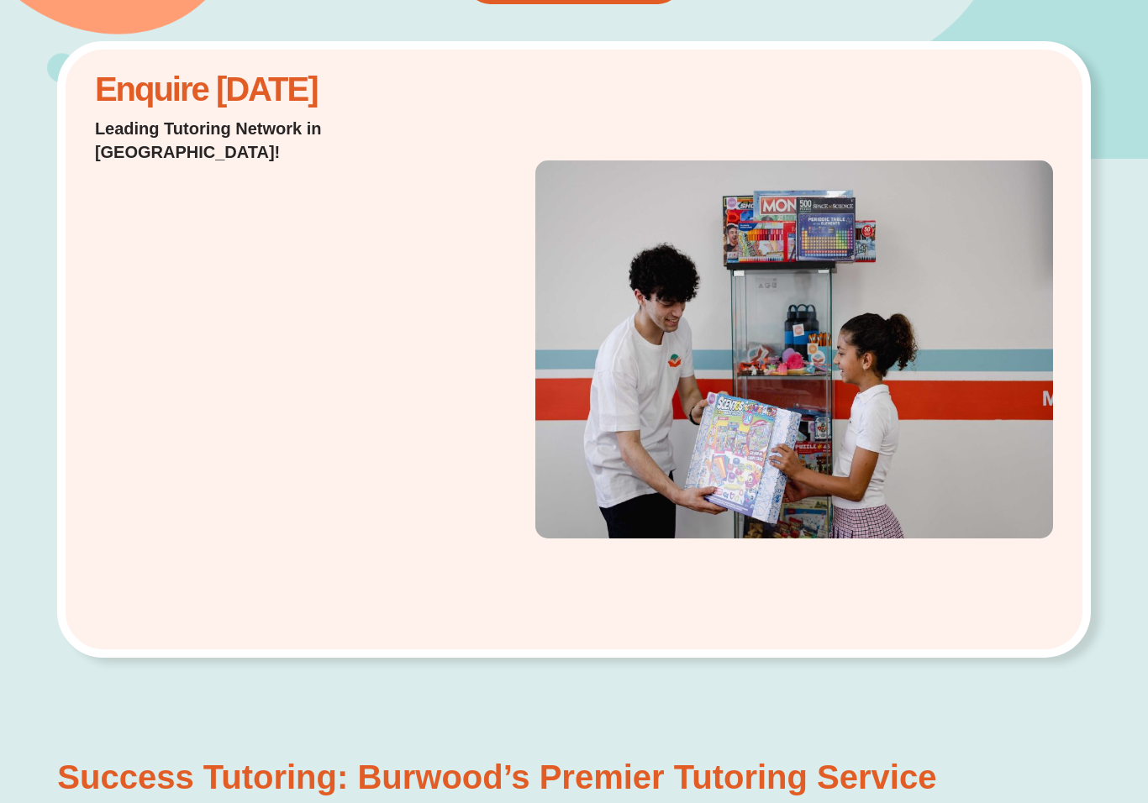
scroll to position [310, 0]
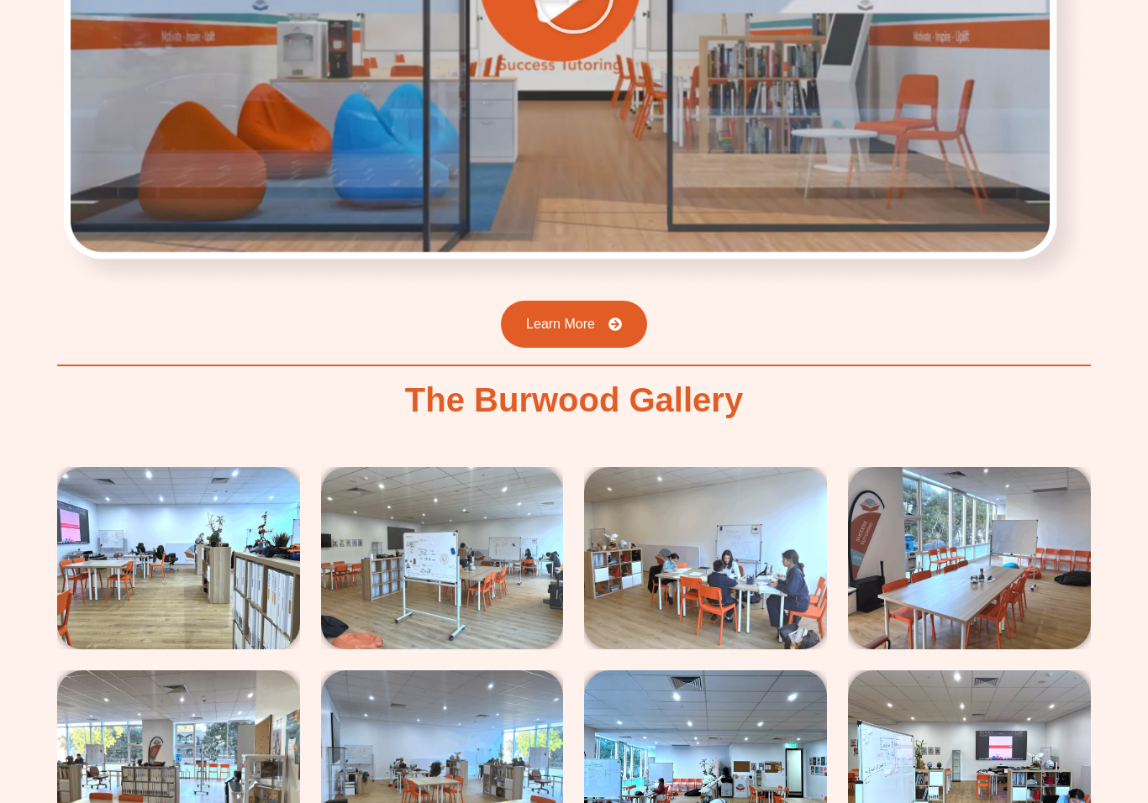
click at [281, 485] on img at bounding box center [178, 559] width 243 height 182
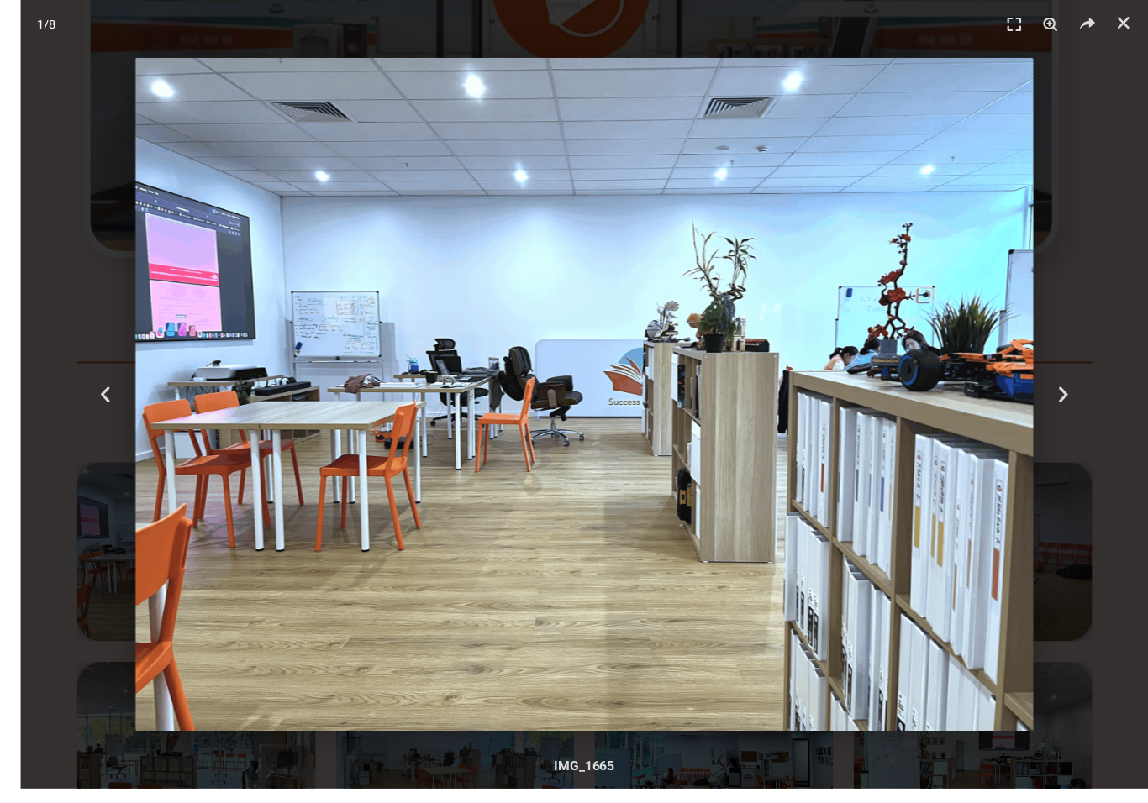
scroll to position [2658, 0]
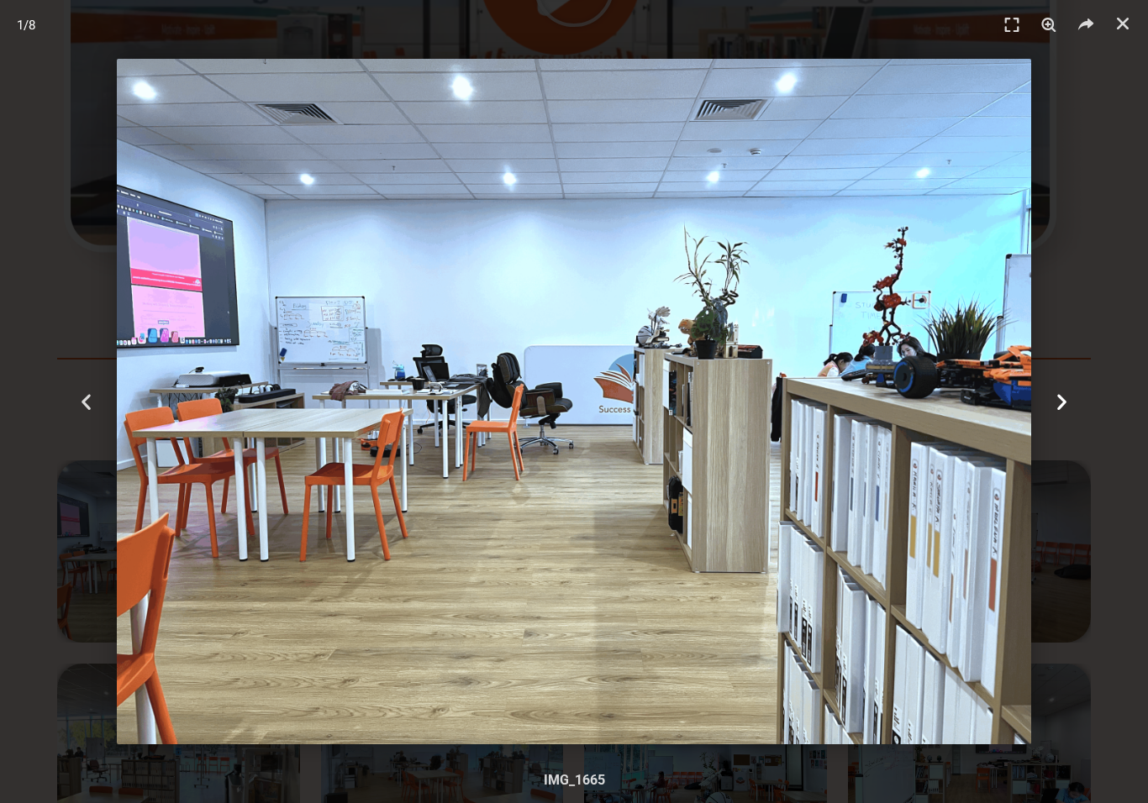
click at [1079, 403] on div "Next" at bounding box center [1062, 401] width 172 height 803
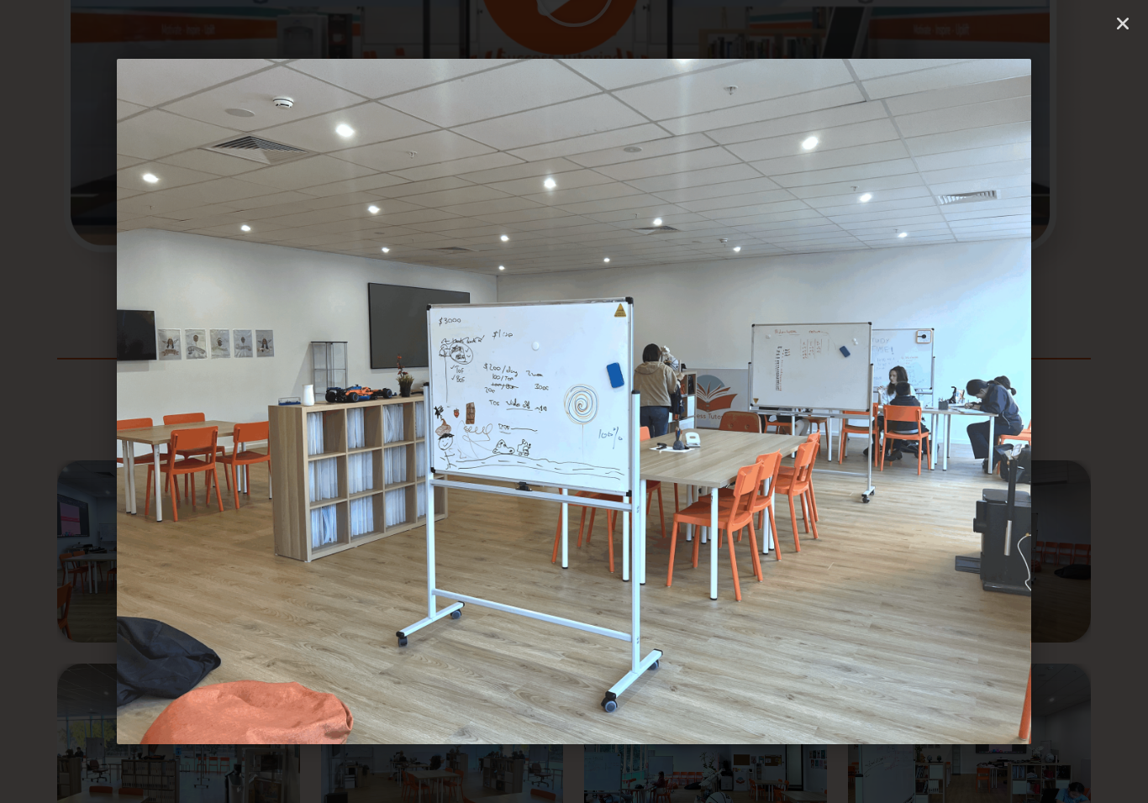
click at [1094, 414] on div "Next" at bounding box center [1062, 401] width 172 height 803
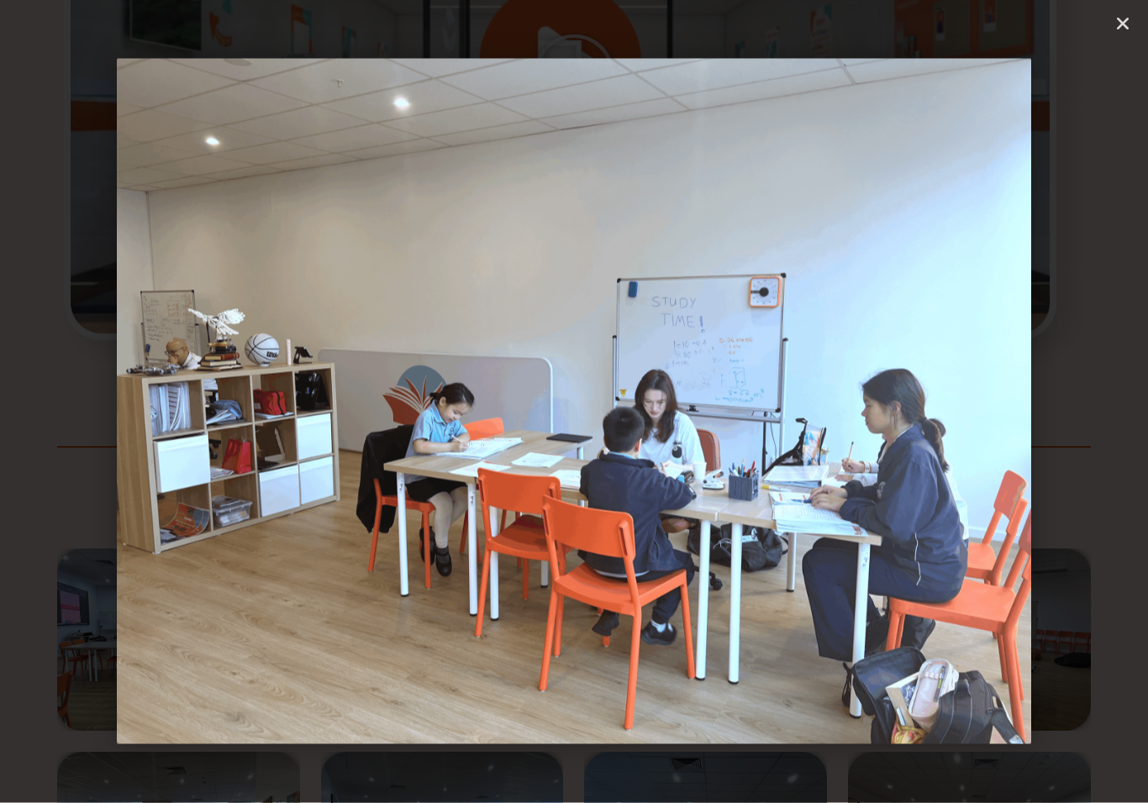
scroll to position [2546, 0]
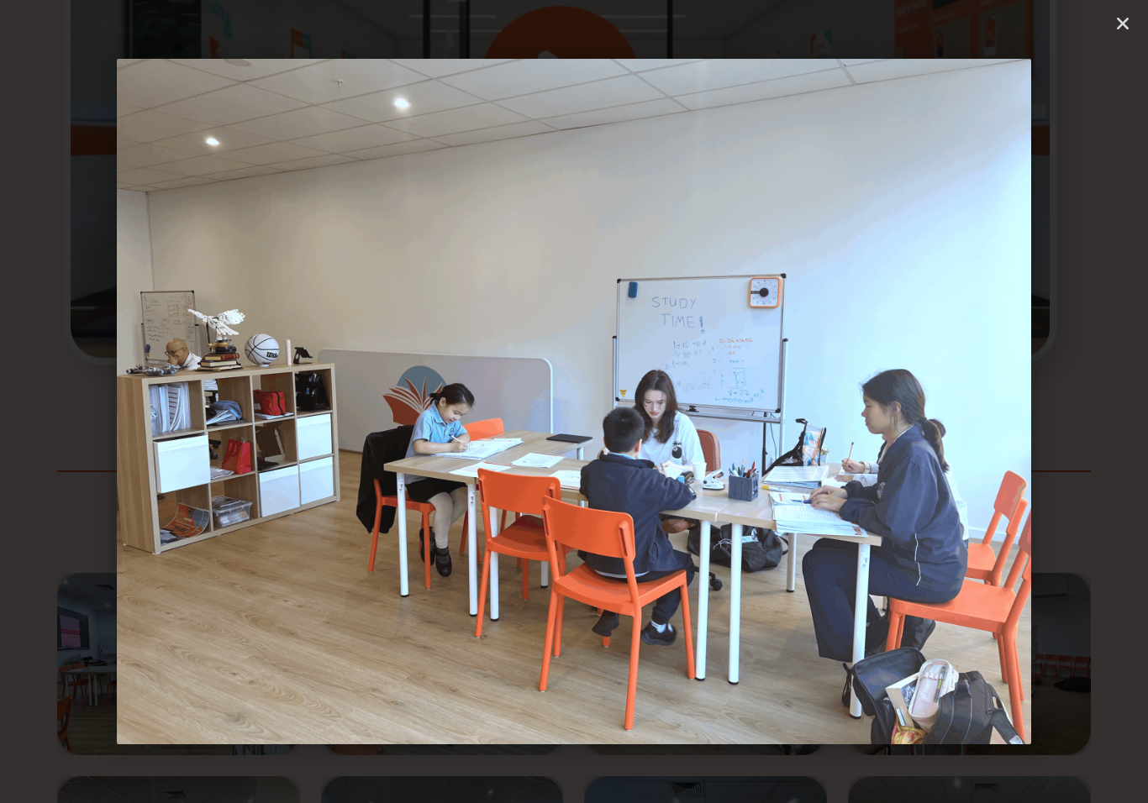
click at [1074, 444] on div "Next" at bounding box center [1062, 401] width 172 height 803
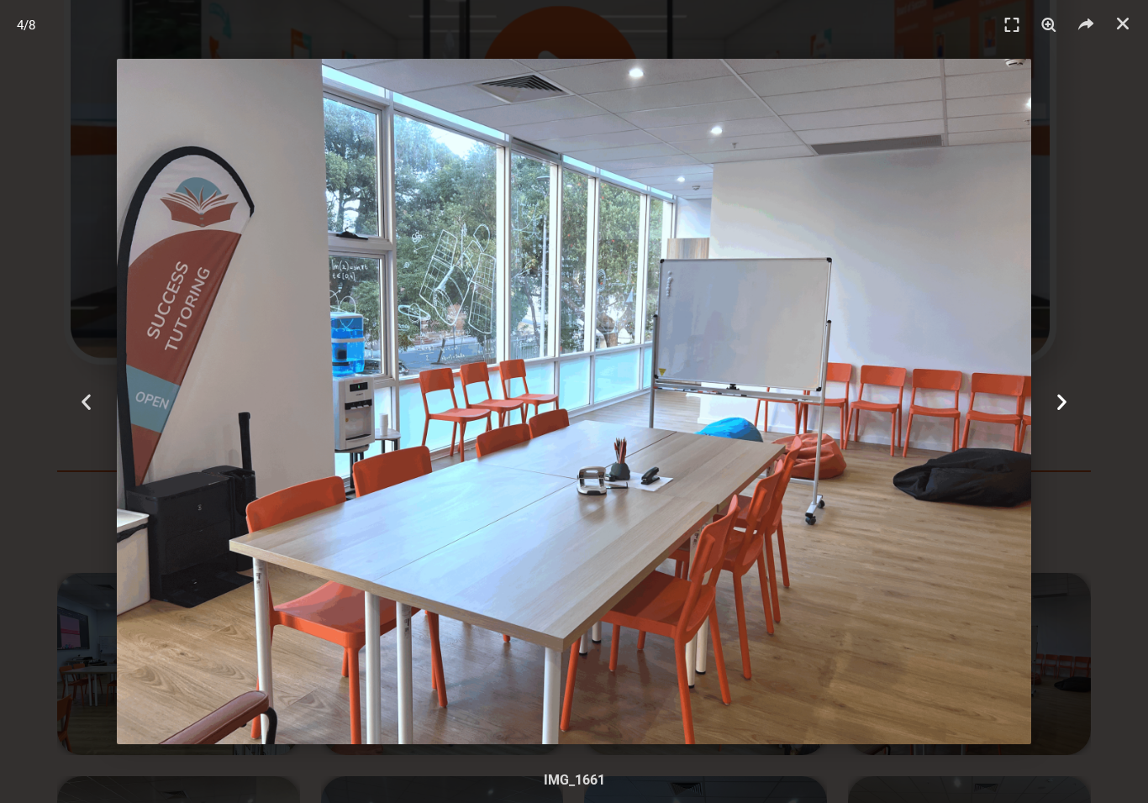
click at [1075, 379] on div "Next" at bounding box center [1062, 401] width 172 height 803
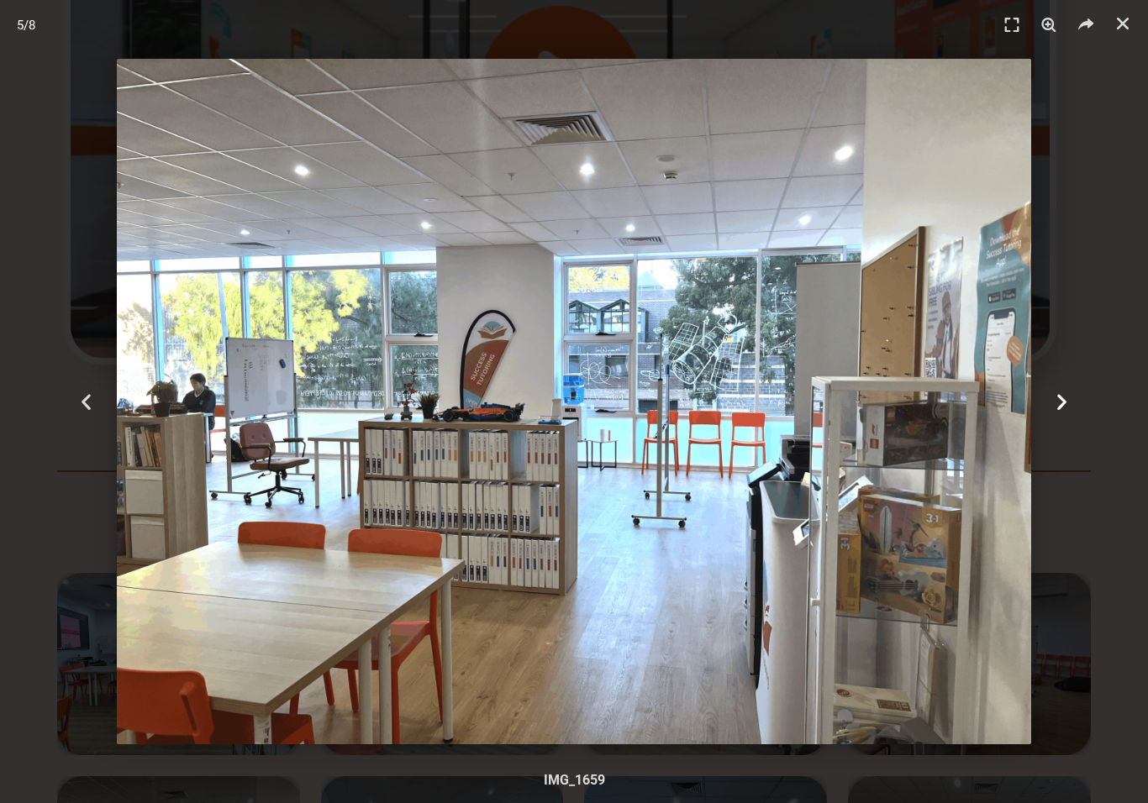
click at [1065, 384] on div "Next" at bounding box center [1062, 401] width 172 height 803
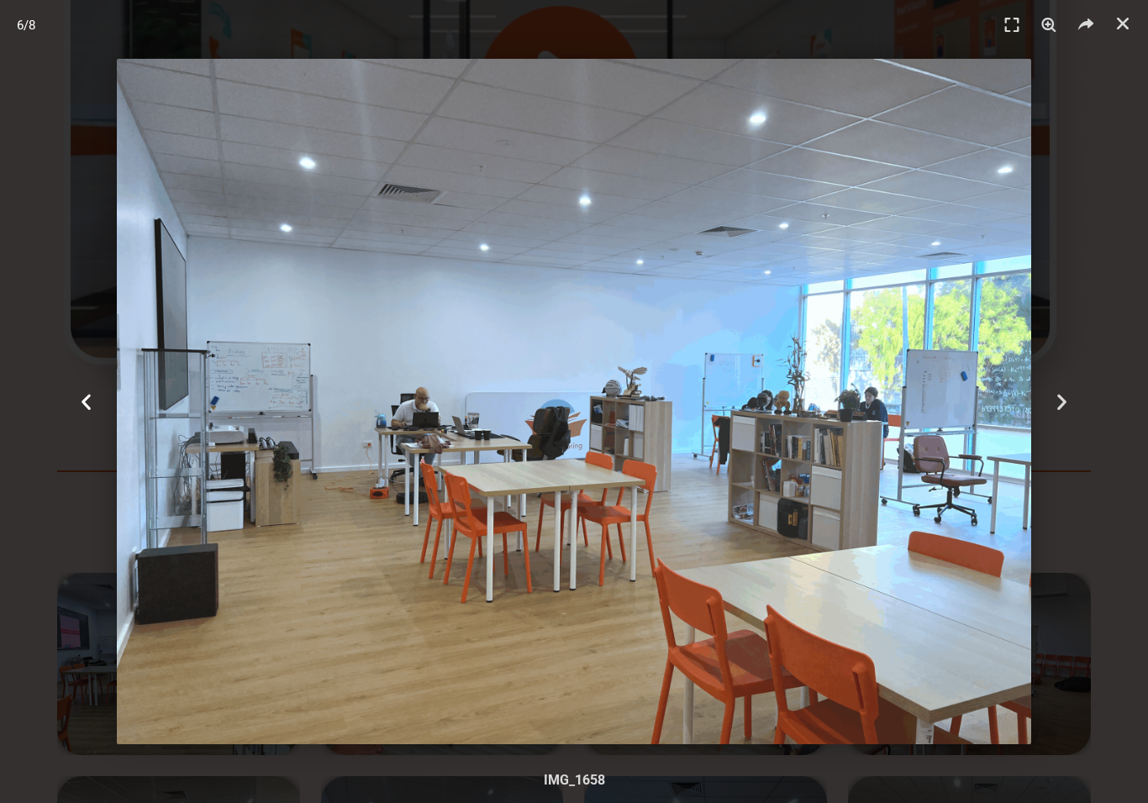
click at [90, 395] on icon "Previous slide" at bounding box center [86, 402] width 21 height 21
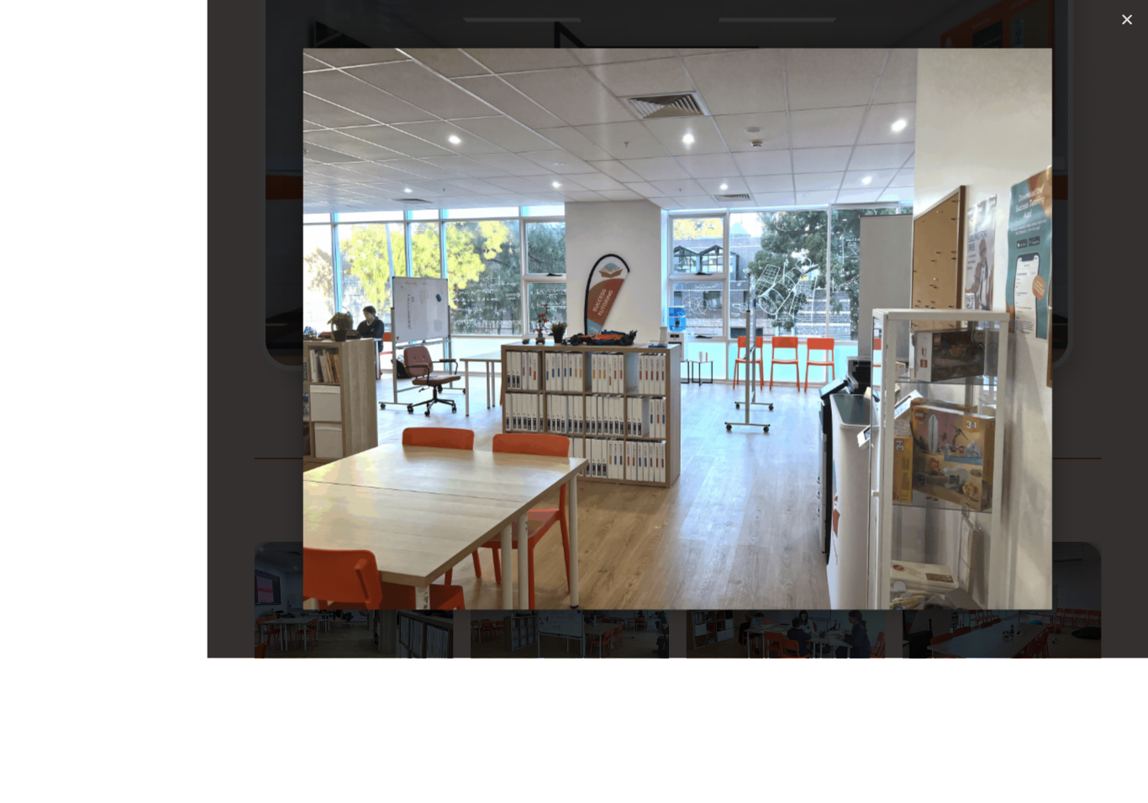
scroll to position [2645, 0]
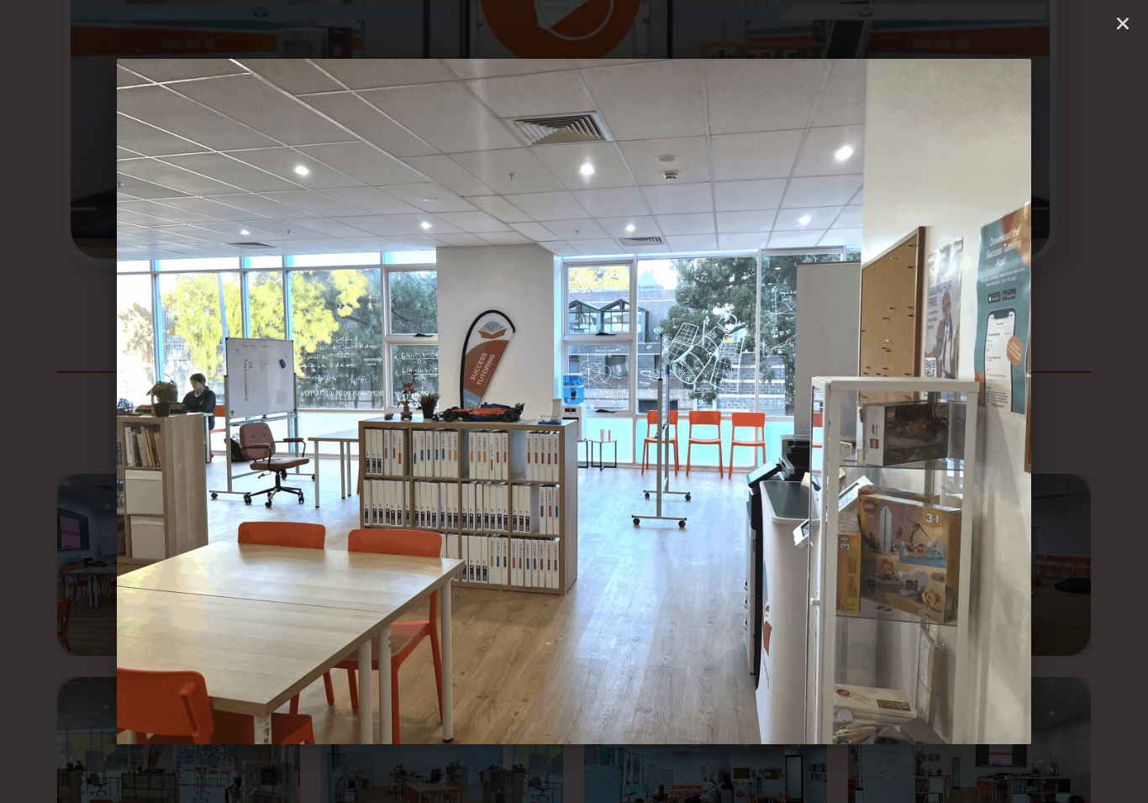
click at [1089, 434] on div "Next" at bounding box center [1062, 401] width 172 height 803
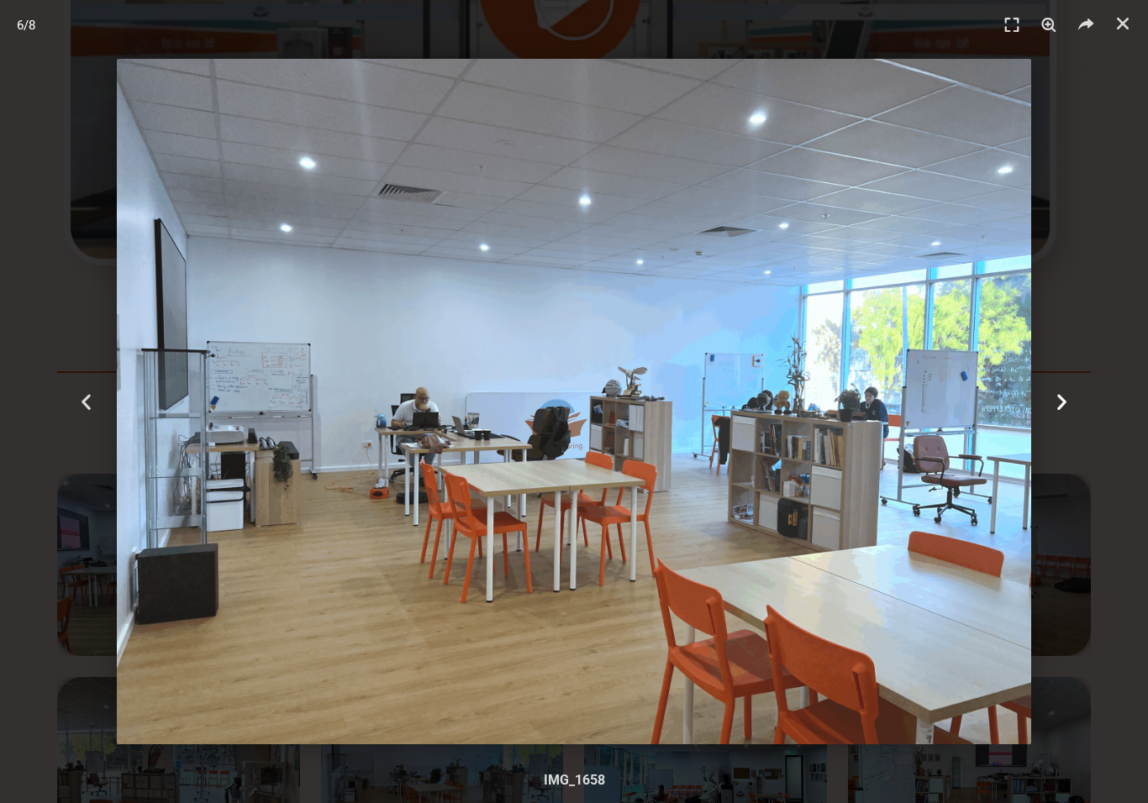
click at [1094, 411] on div "Next" at bounding box center [1062, 401] width 172 height 803
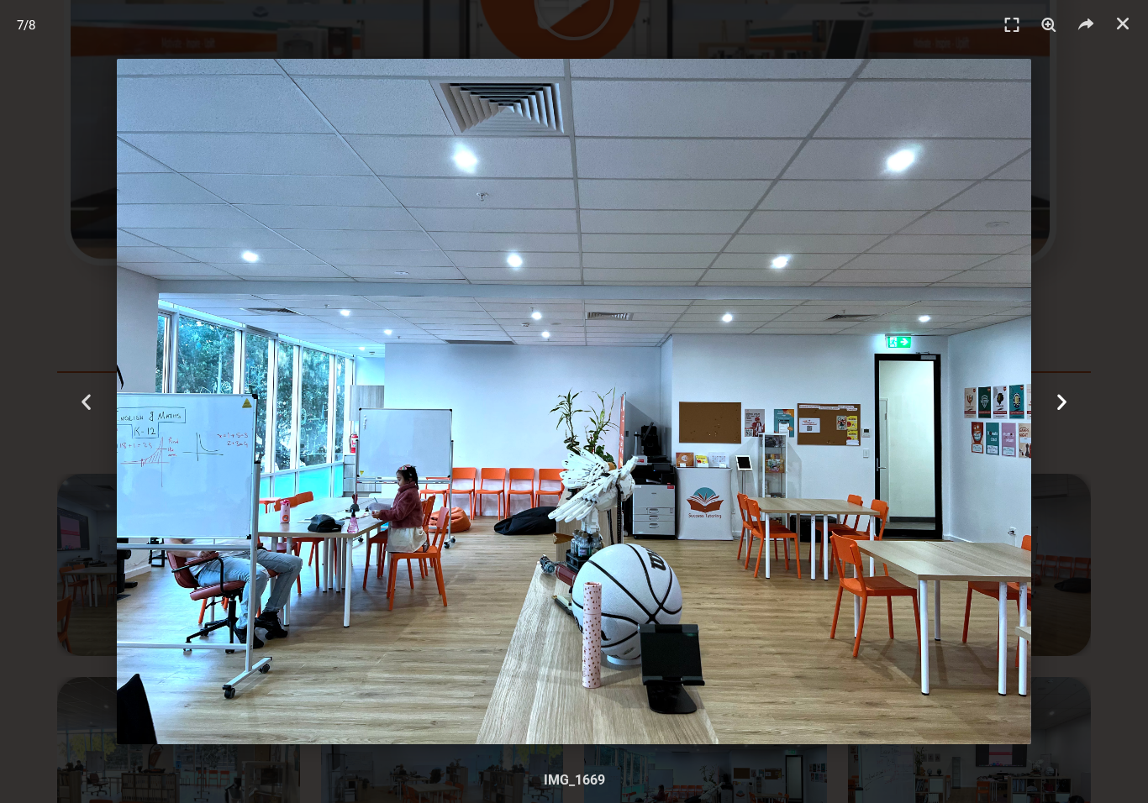
click at [1085, 408] on div "Next" at bounding box center [1062, 401] width 172 height 803
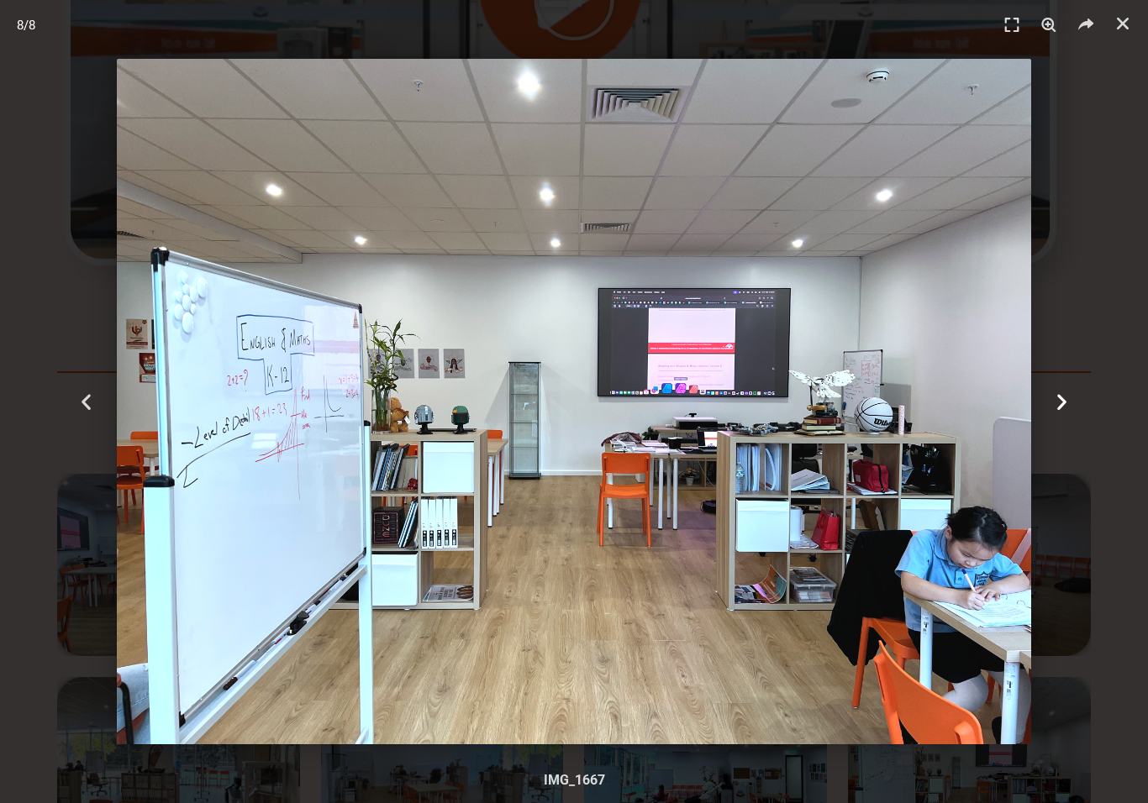
click at [1077, 408] on div "Next" at bounding box center [1062, 401] width 172 height 803
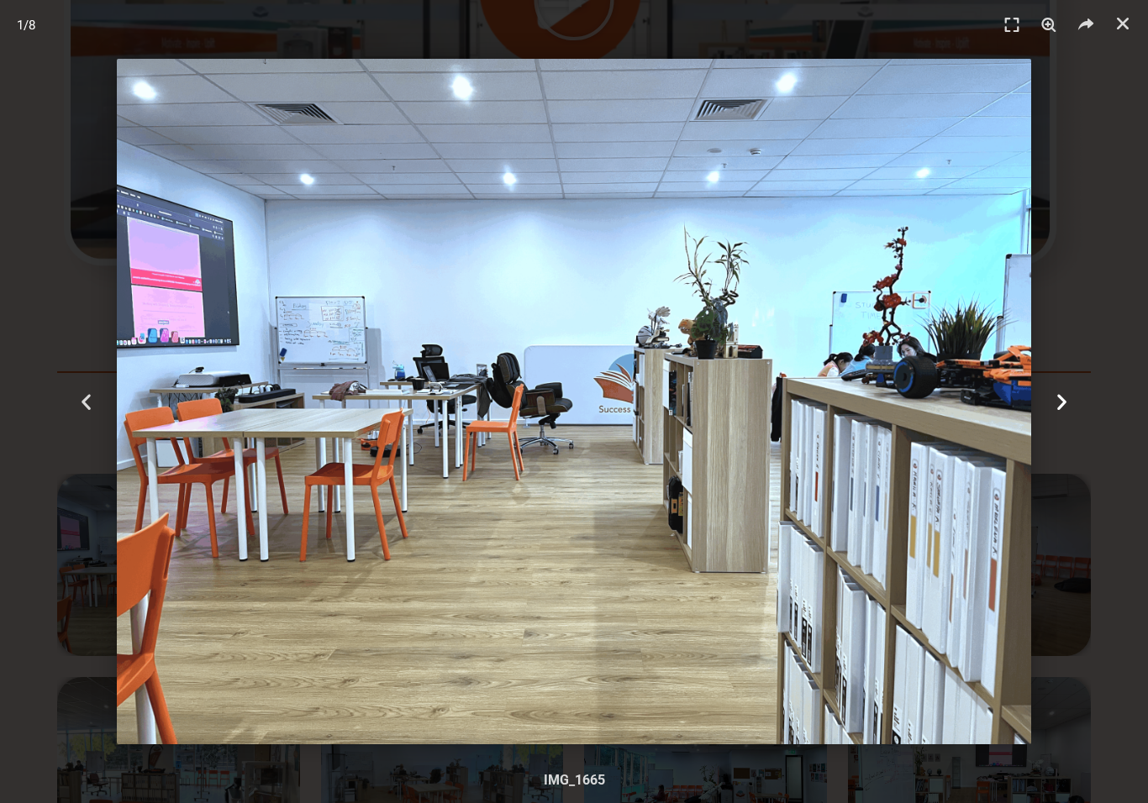
click at [1126, 345] on div "Next" at bounding box center [1062, 401] width 172 height 803
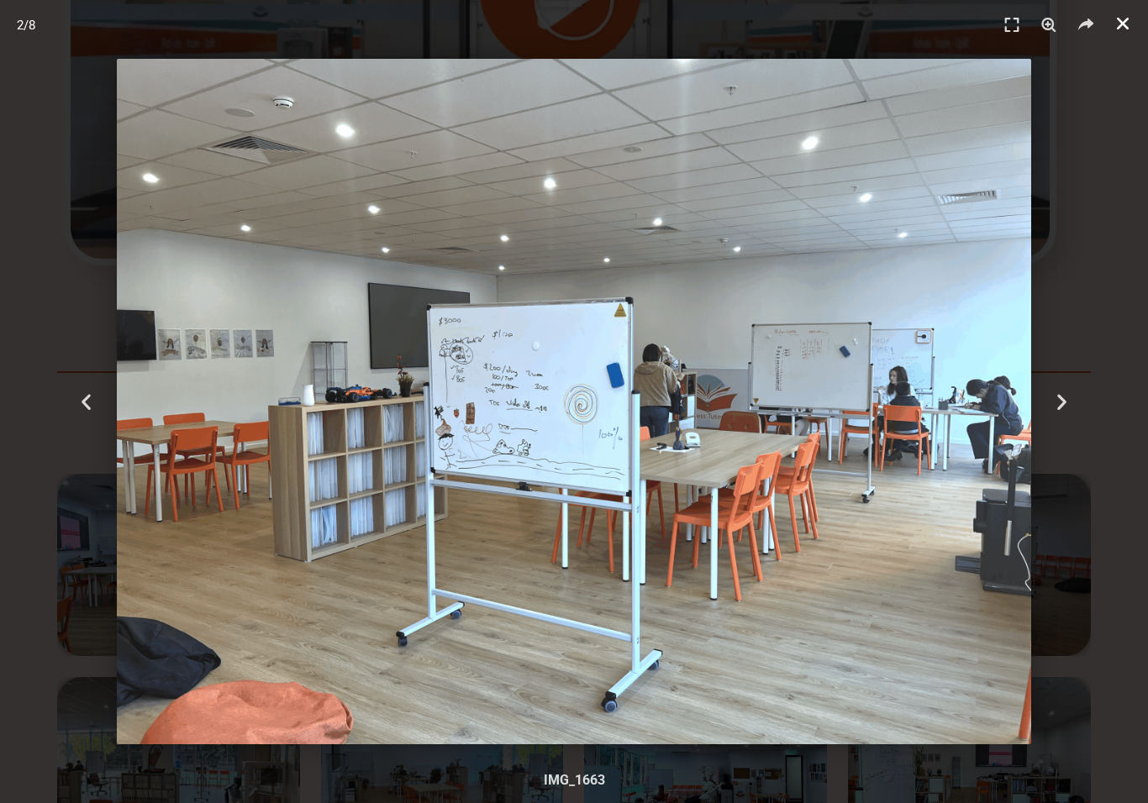
click at [1123, 34] on link "Close (Esc)" at bounding box center [1122, 23] width 25 height 25
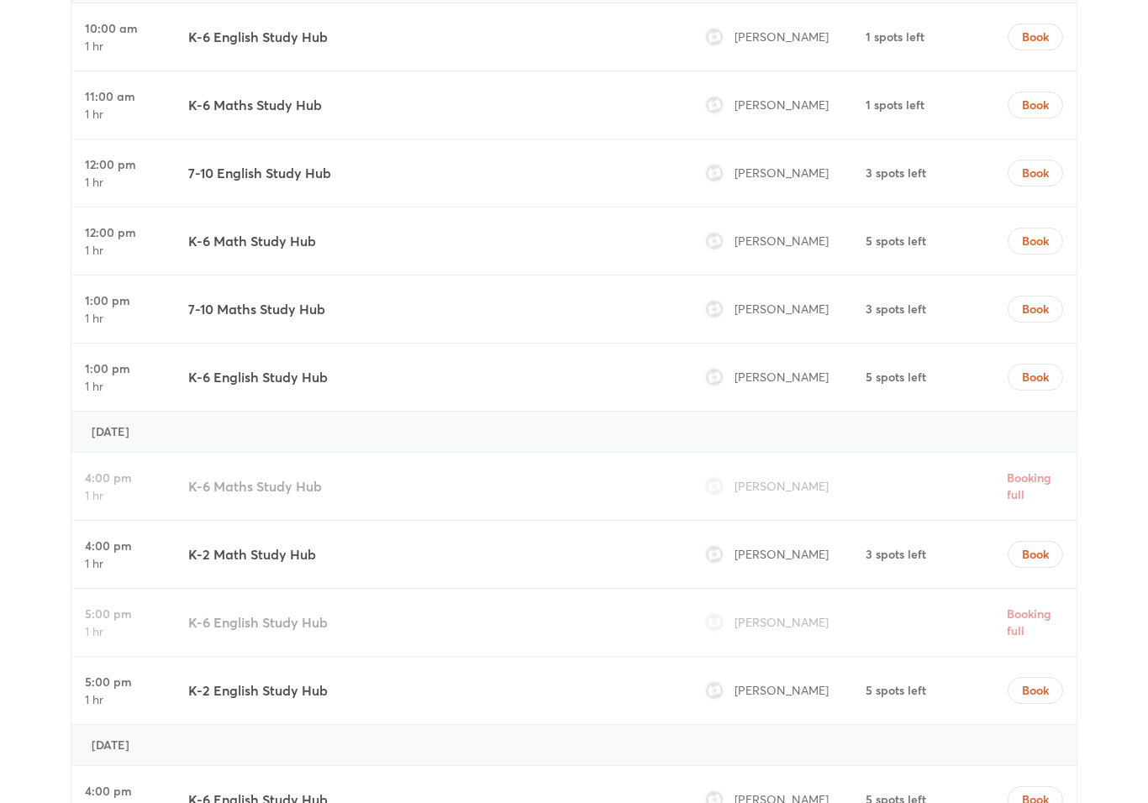
scroll to position [6773, 0]
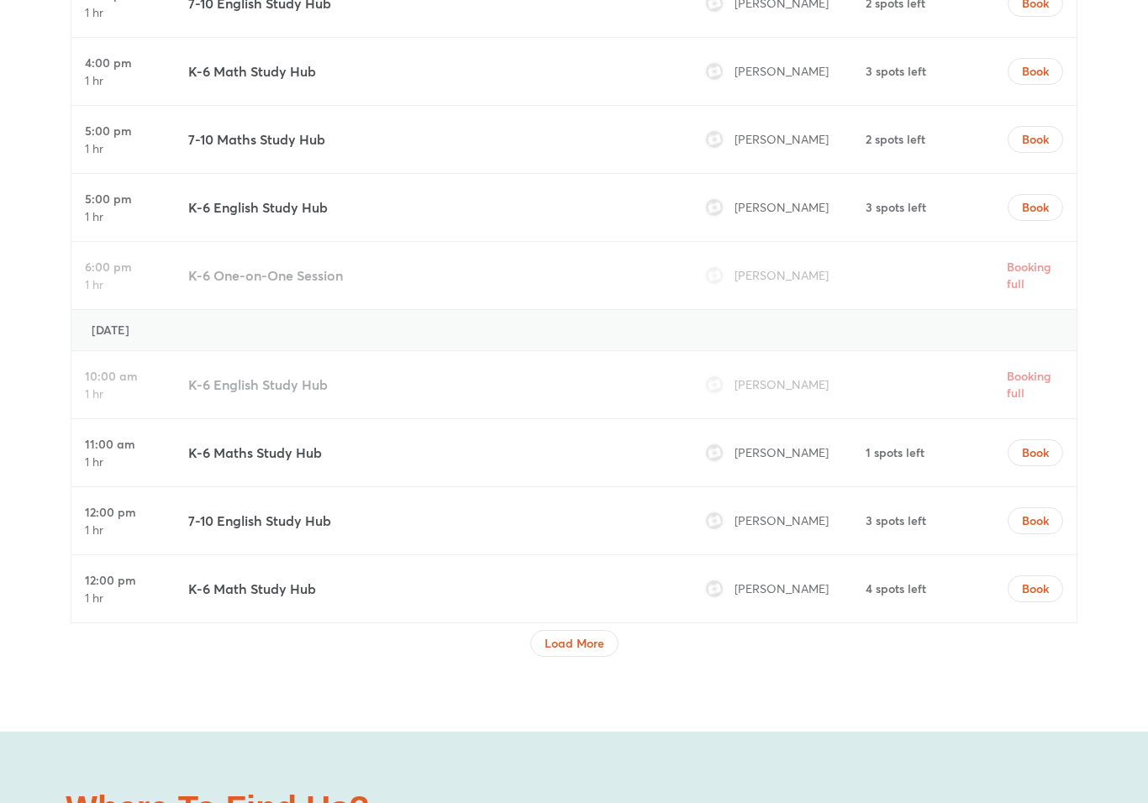
scroll to position [8505, 0]
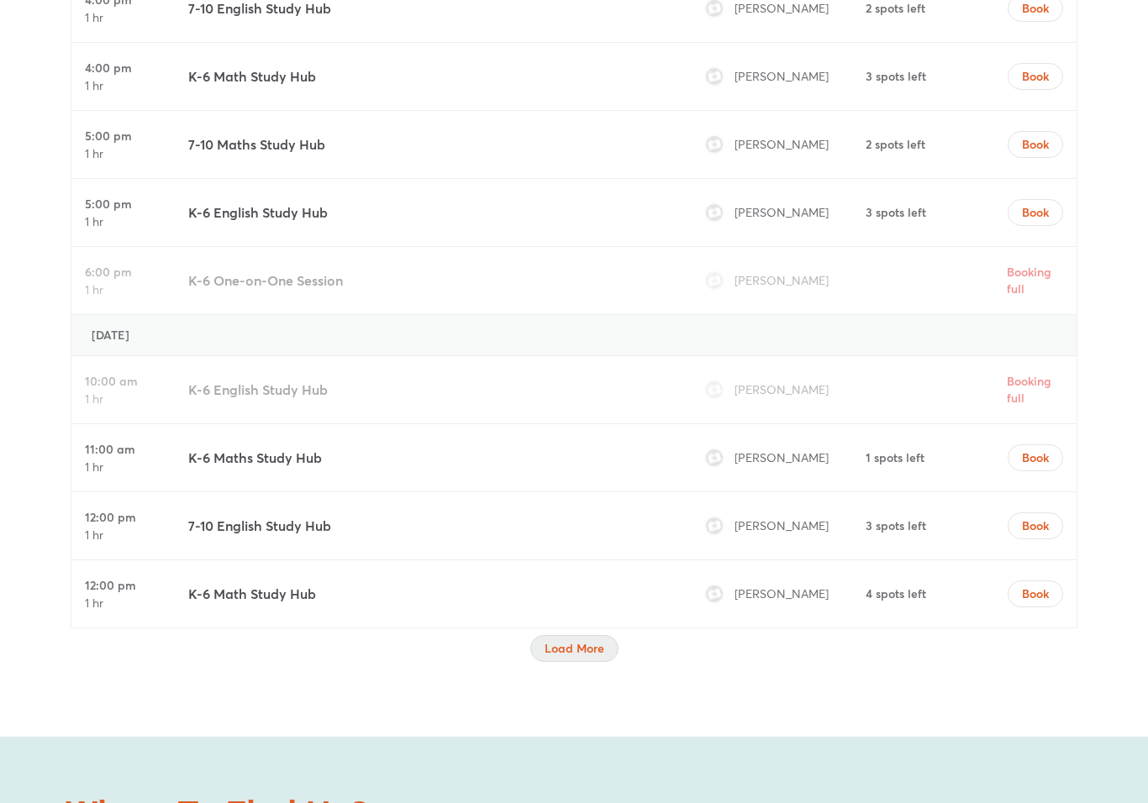
click at [546, 640] on span "Load More" at bounding box center [575, 648] width 60 height 17
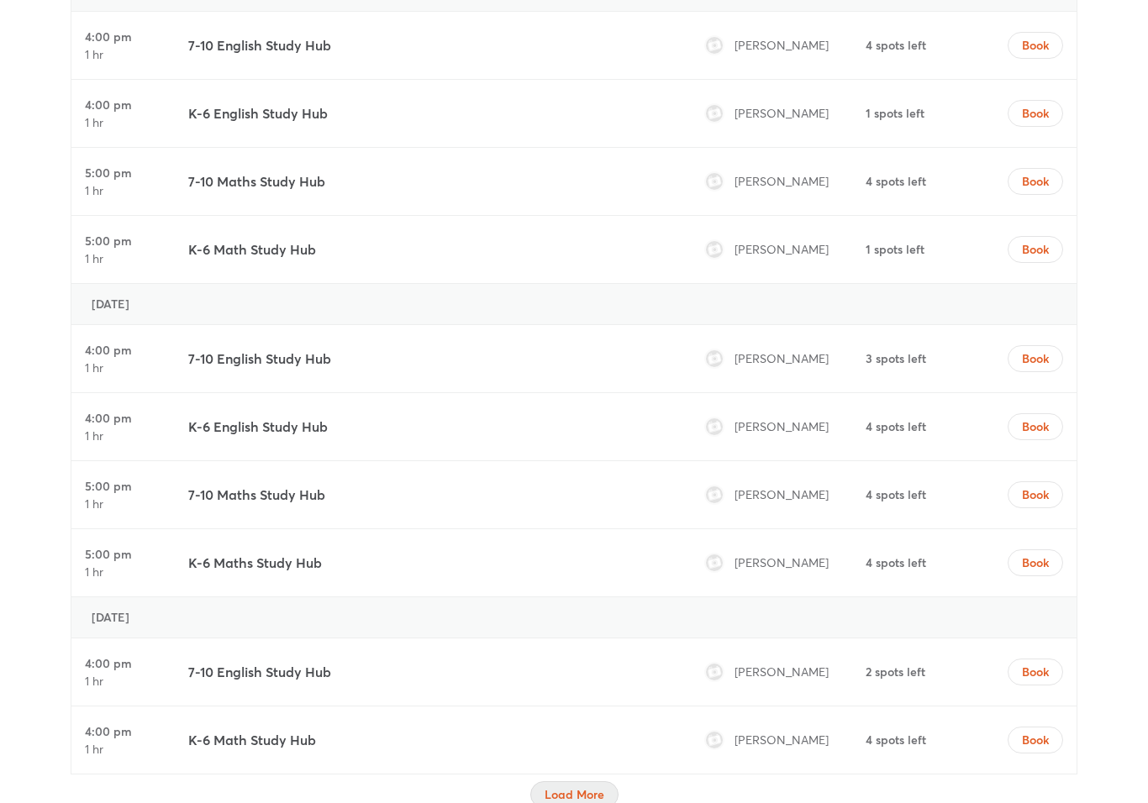
click at [599, 788] on span "Load More" at bounding box center [575, 796] width 60 height 17
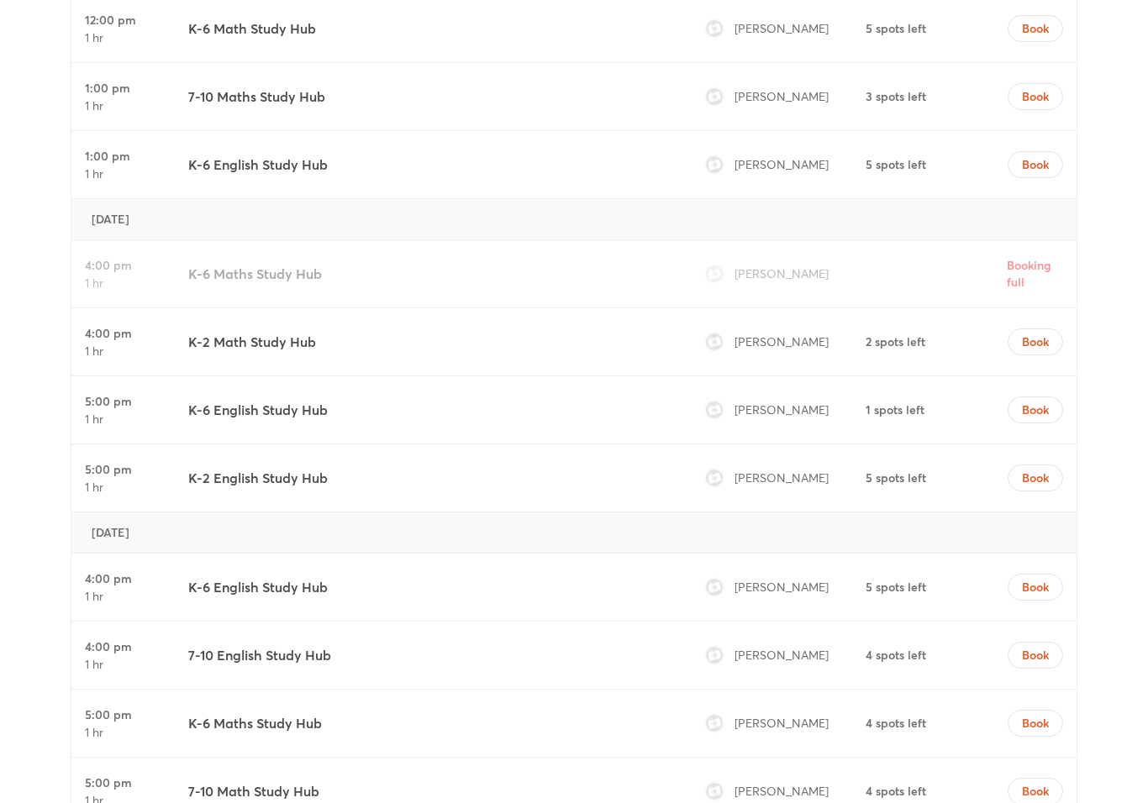
scroll to position [11171, 0]
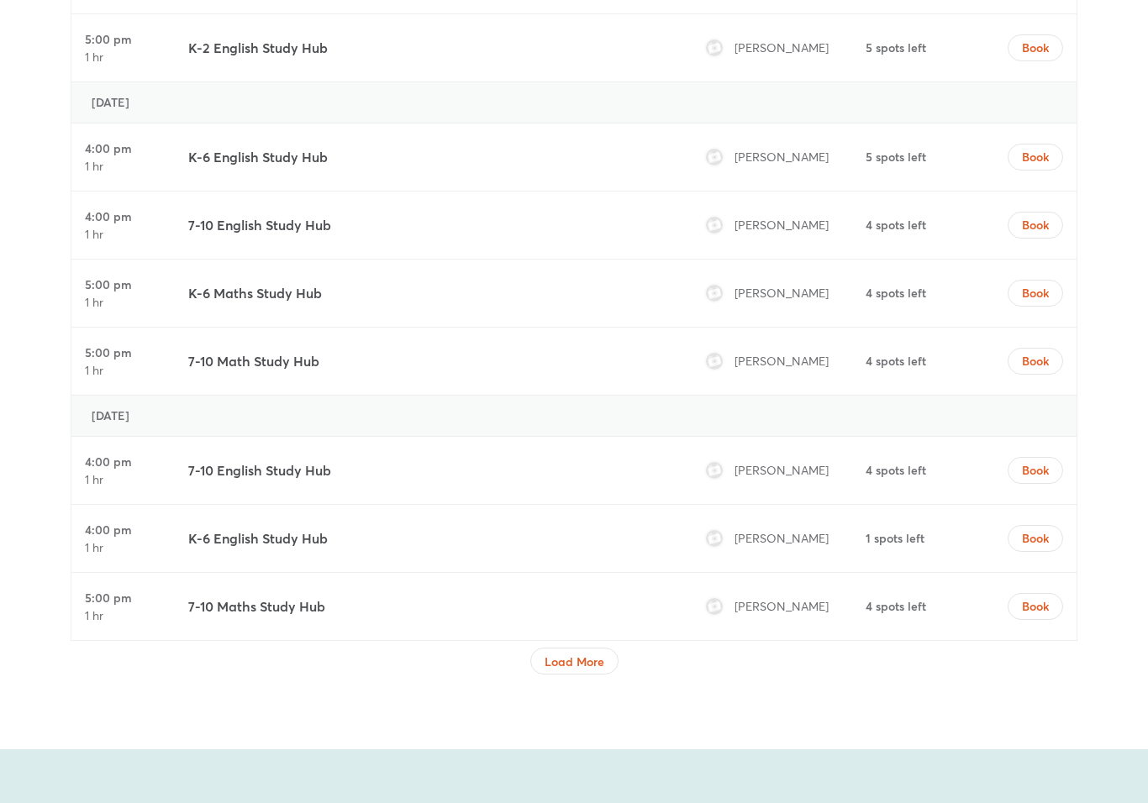
click at [622, 649] on div "Load More" at bounding box center [574, 662] width 1006 height 27
click at [600, 655] on span "Load More" at bounding box center [575, 663] width 60 height 17
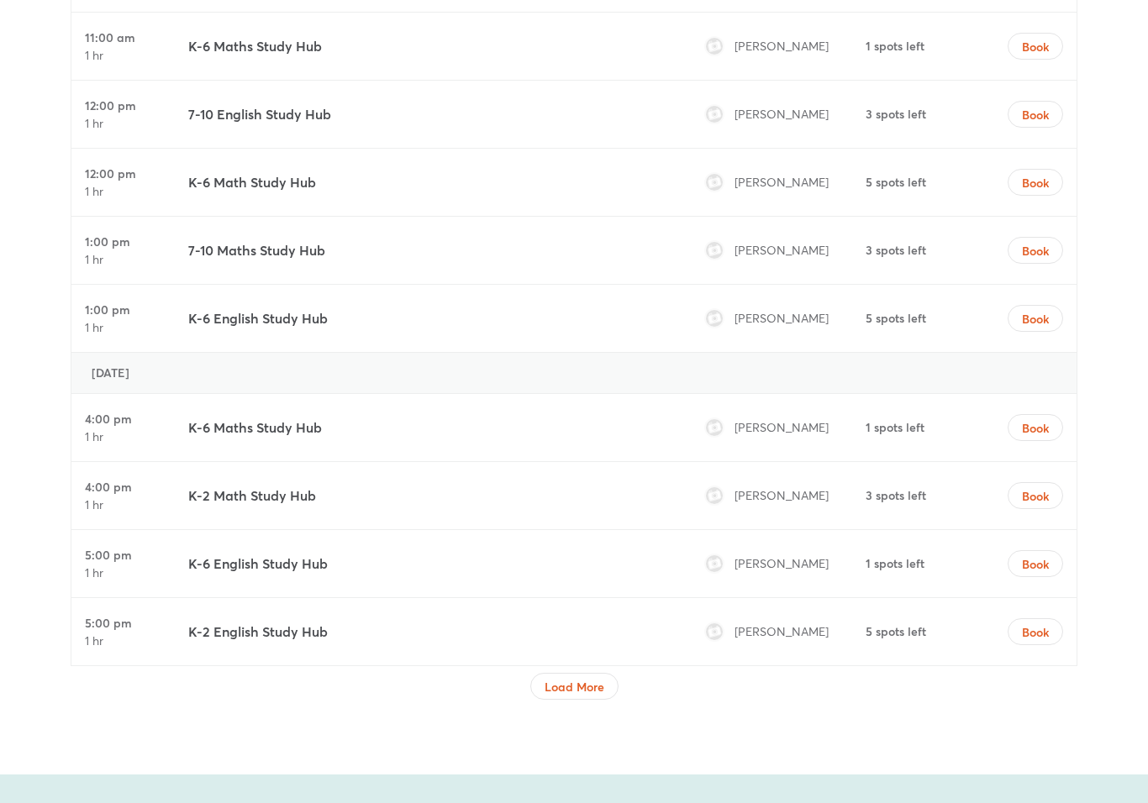
scroll to position [13132, 0]
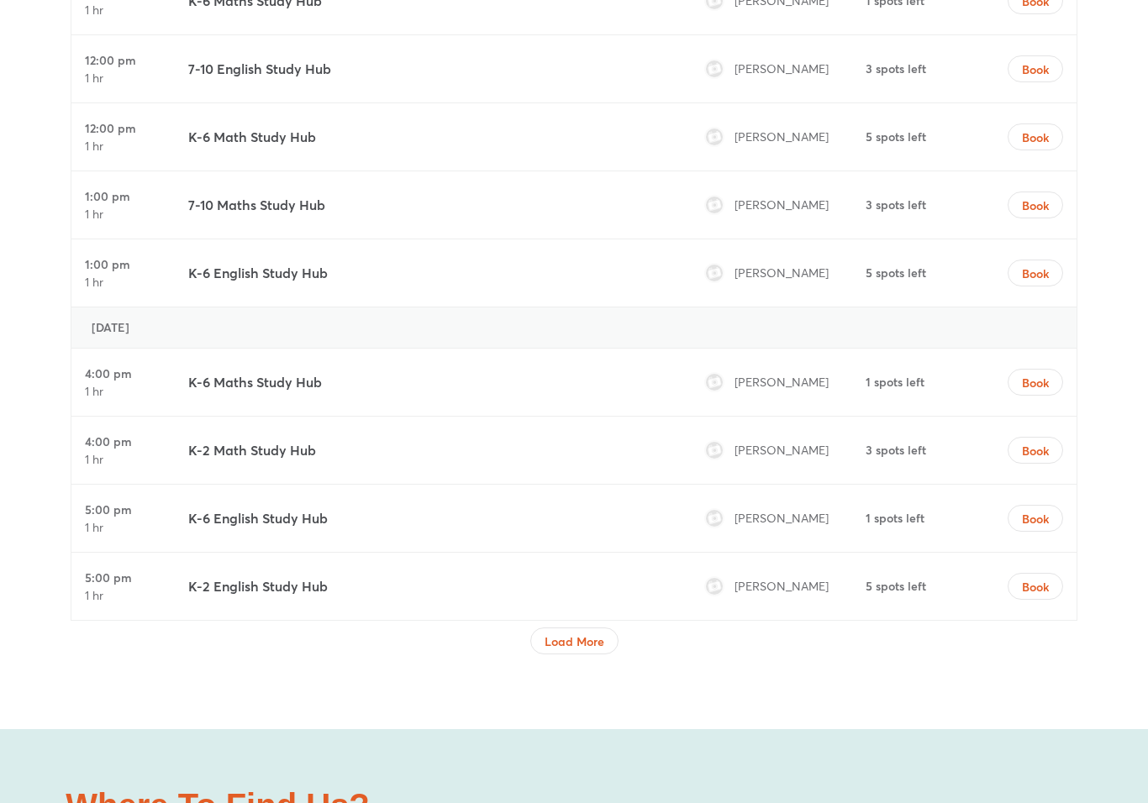
click at [613, 553] on div "5:00 pm 1 hr K-2 English Study Hub Aimee Chau 5 spots left Book" at bounding box center [574, 587] width 1006 height 68
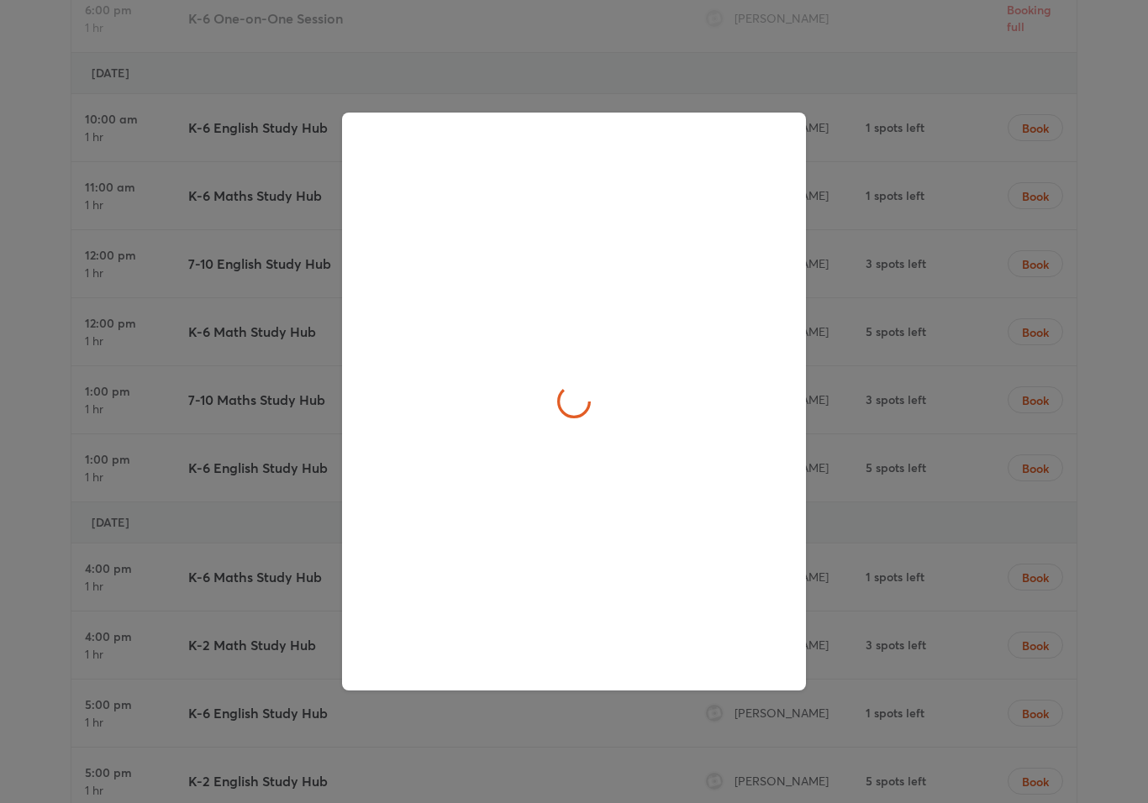
click at [615, 547] on div at bounding box center [574, 402] width 464 height 578
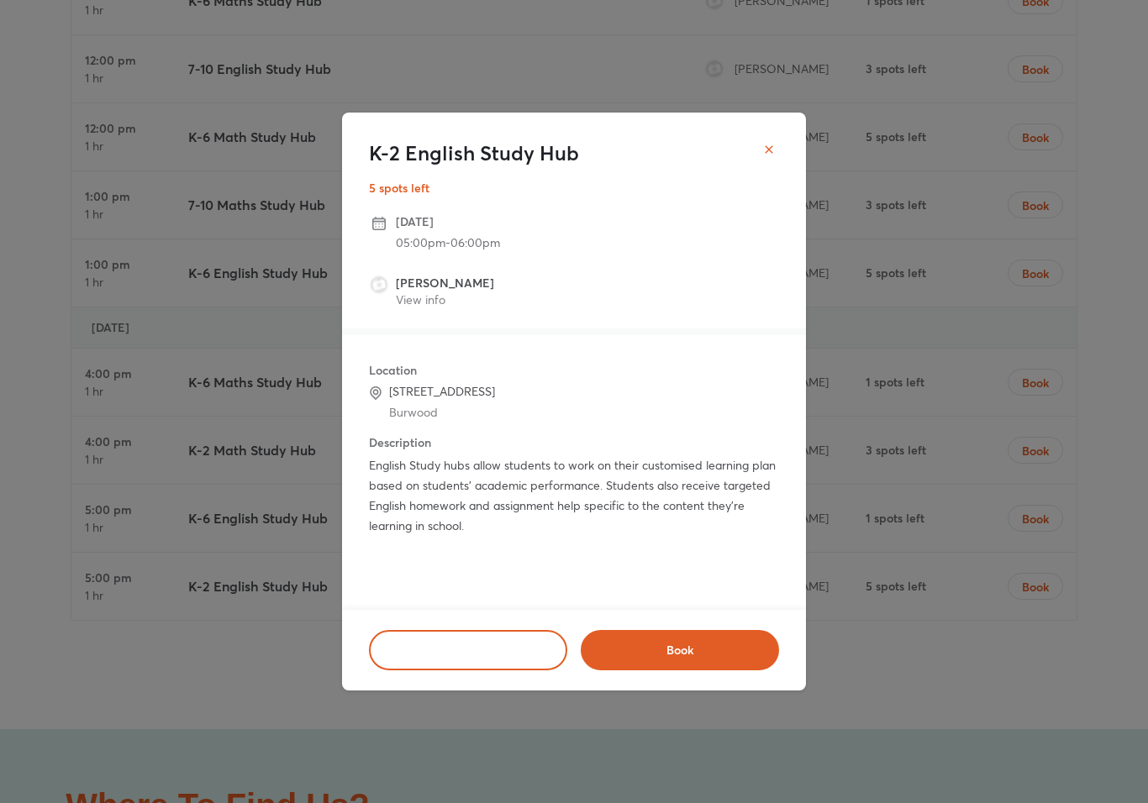
click at [768, 156] on icon "close" at bounding box center [768, 149] width 13 height 13
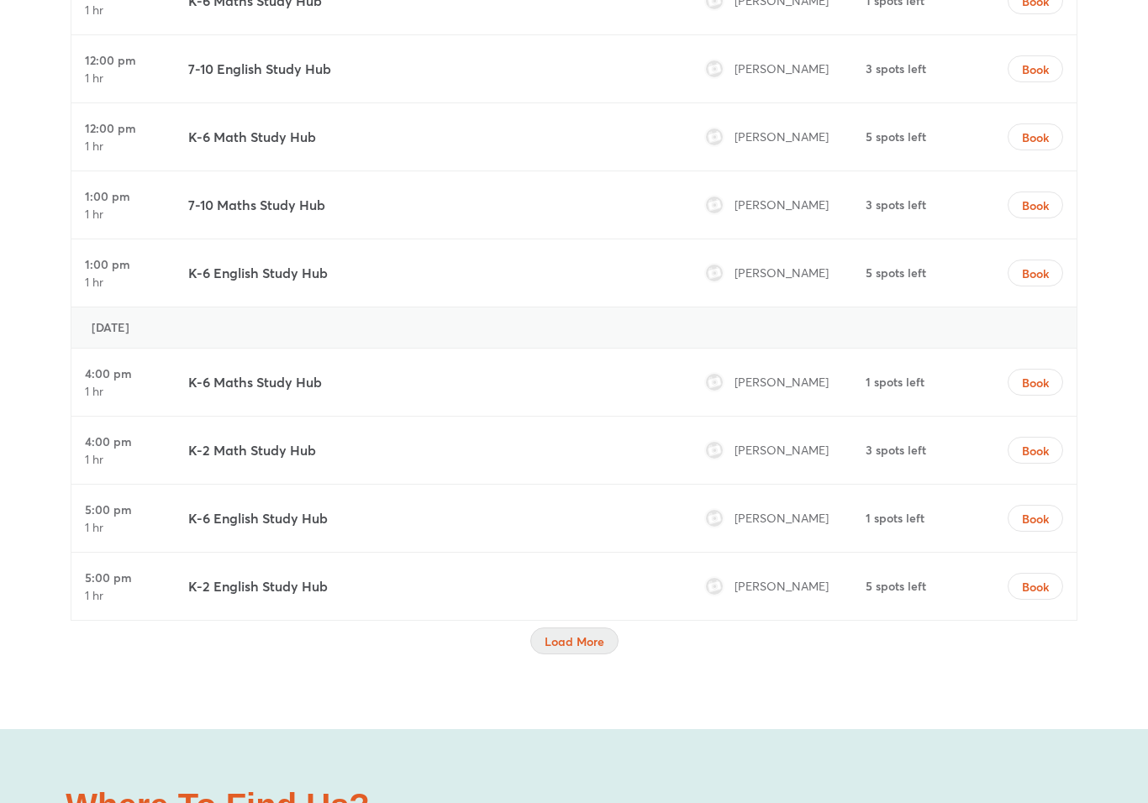
click at [593, 628] on button "Load More" at bounding box center [574, 641] width 88 height 27
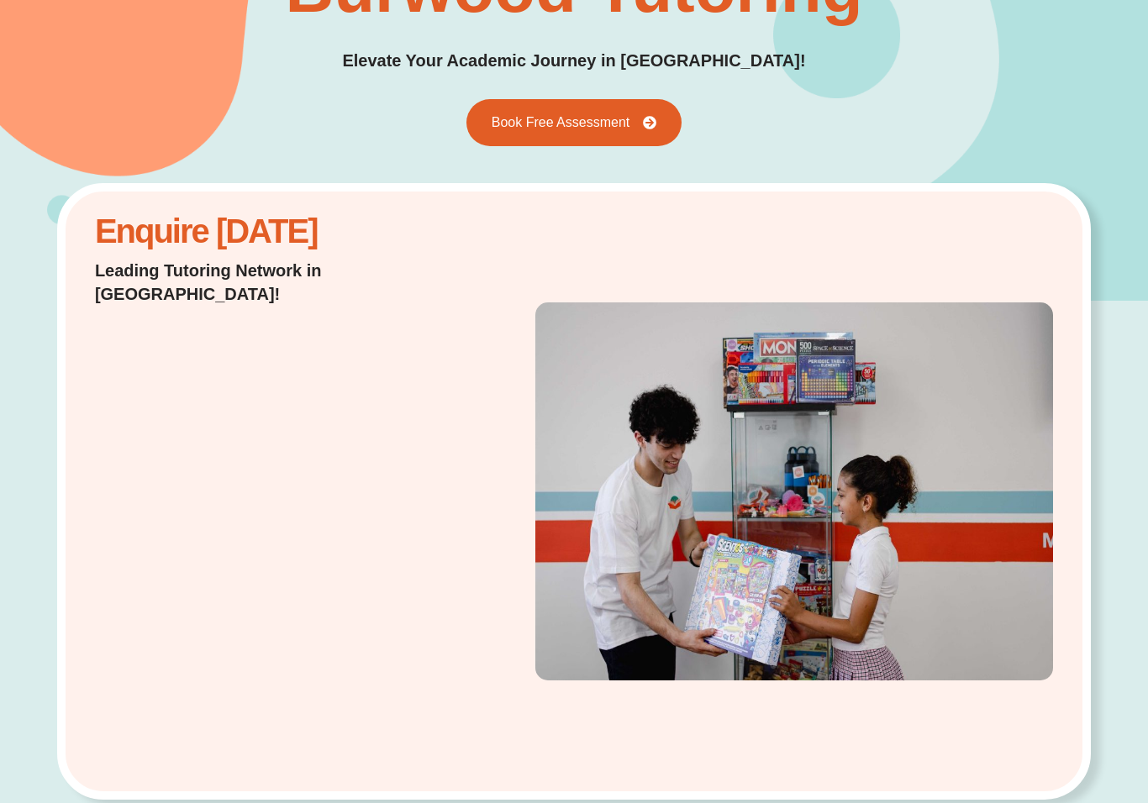
scroll to position [0, 0]
